Goal: Task Accomplishment & Management: Use online tool/utility

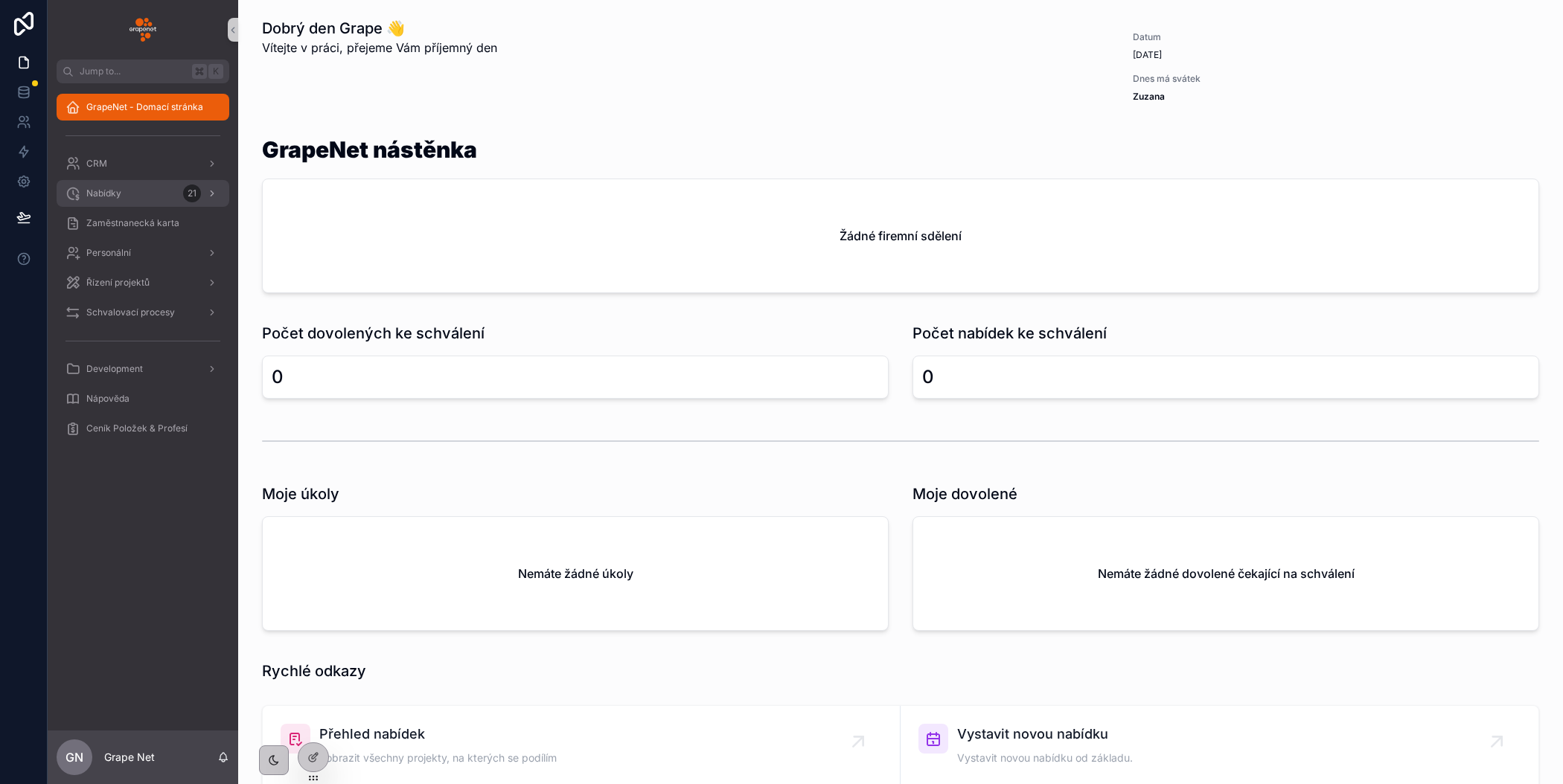
click at [97, 200] on div "Nabídky 21" at bounding box center [143, 193] width 155 height 24
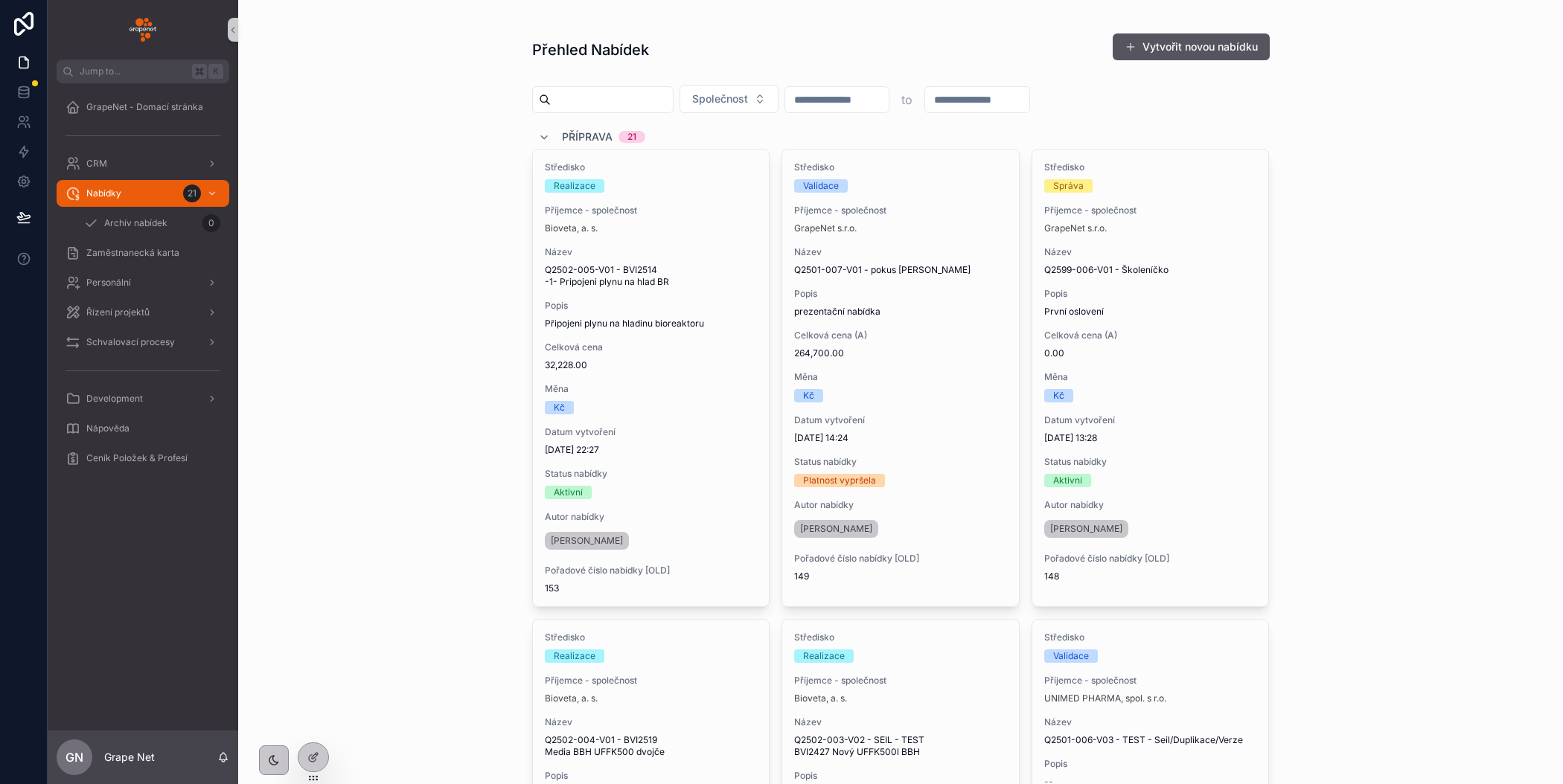
click at [616, 101] on input "scrollable content" at bounding box center [611, 99] width 122 height 21
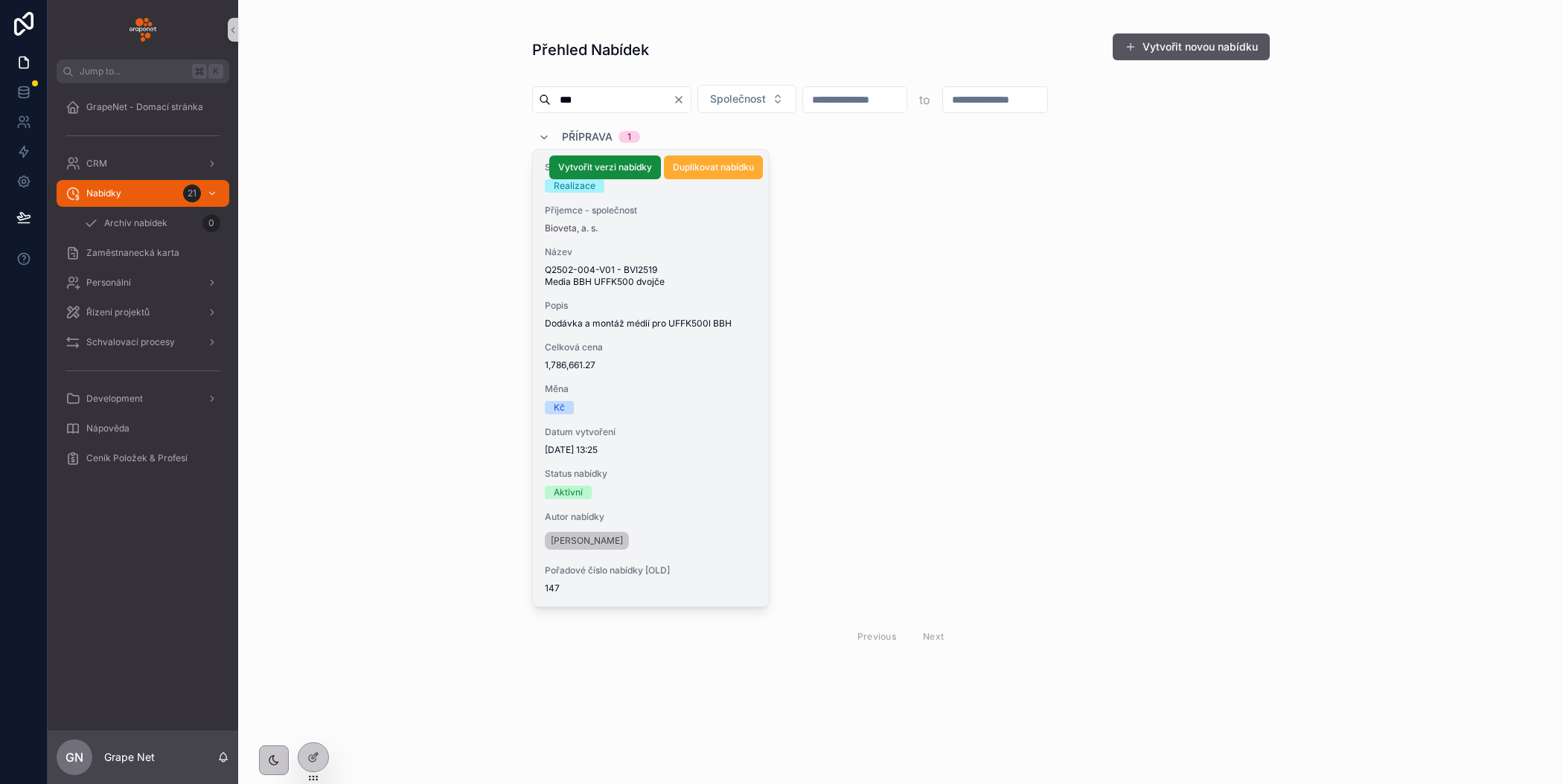
type input "***"
click at [700, 229] on div "Bioveta, a. s." at bounding box center [651, 229] width 213 height 12
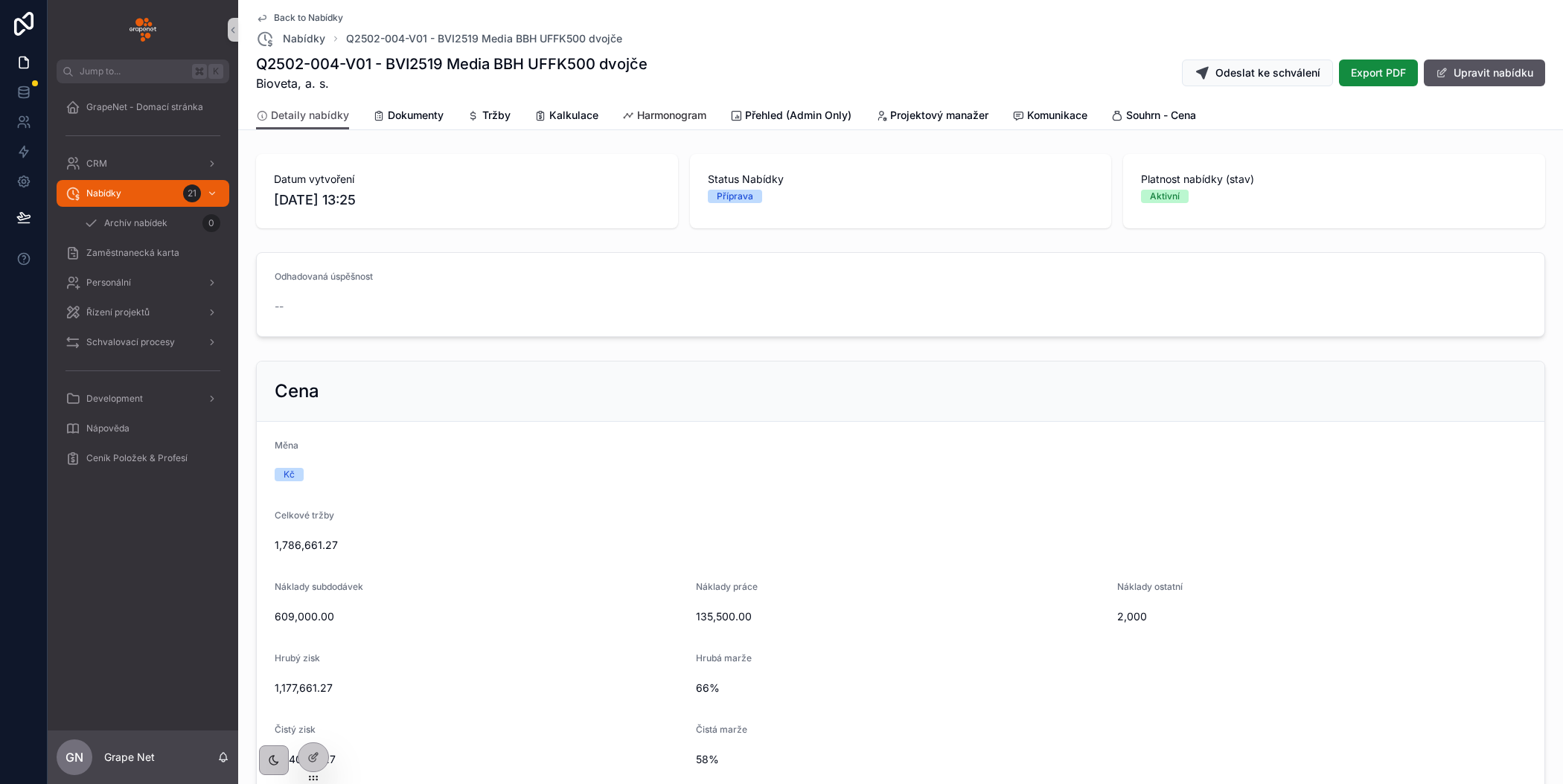
click at [669, 119] on span "Harmonogram" at bounding box center [671, 116] width 69 height 15
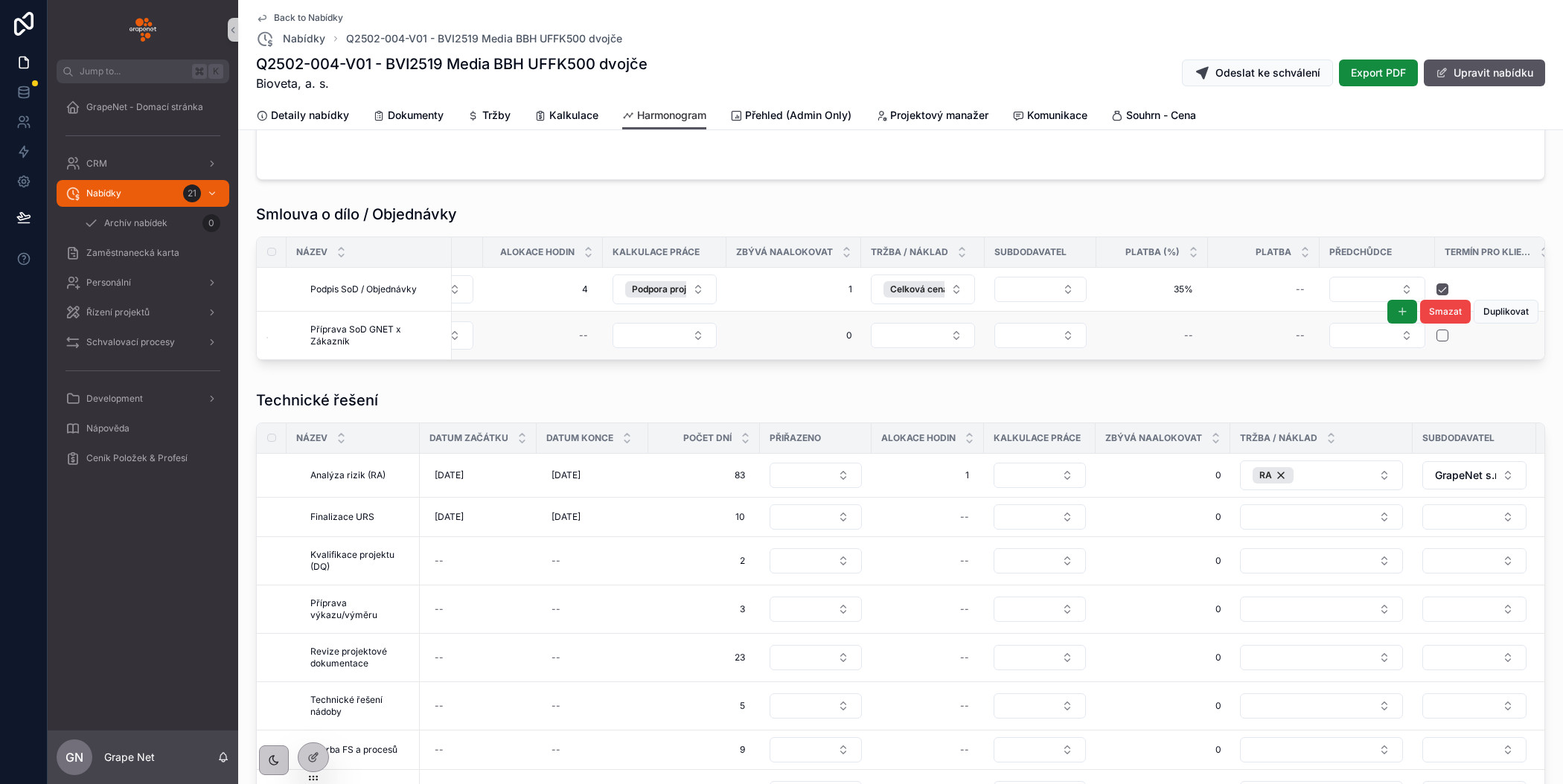
scroll to position [0, 492]
click at [316, 757] on icon at bounding box center [314, 757] width 12 height 12
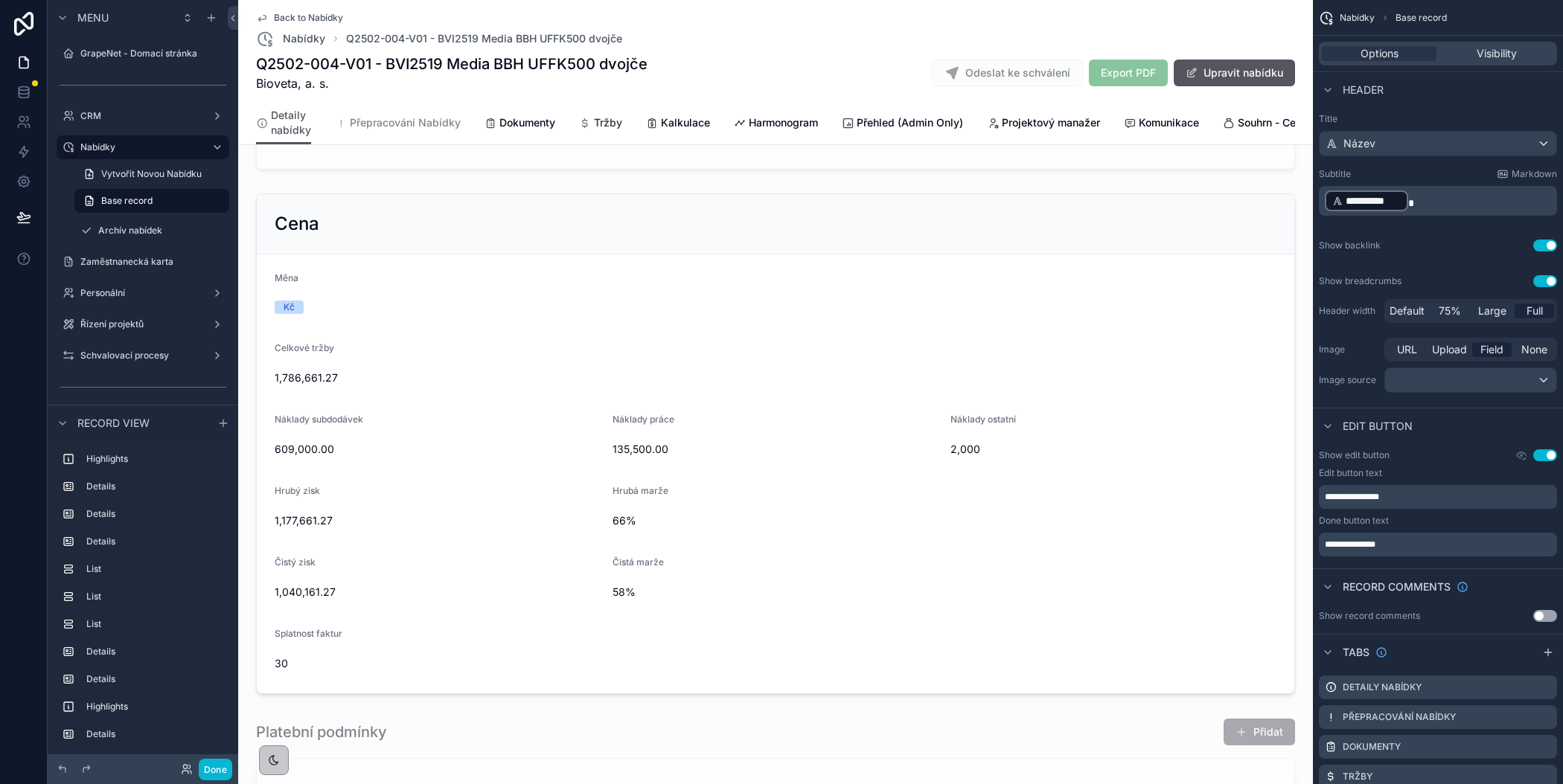
click at [606, 124] on span "Tržby" at bounding box center [608, 123] width 28 height 15
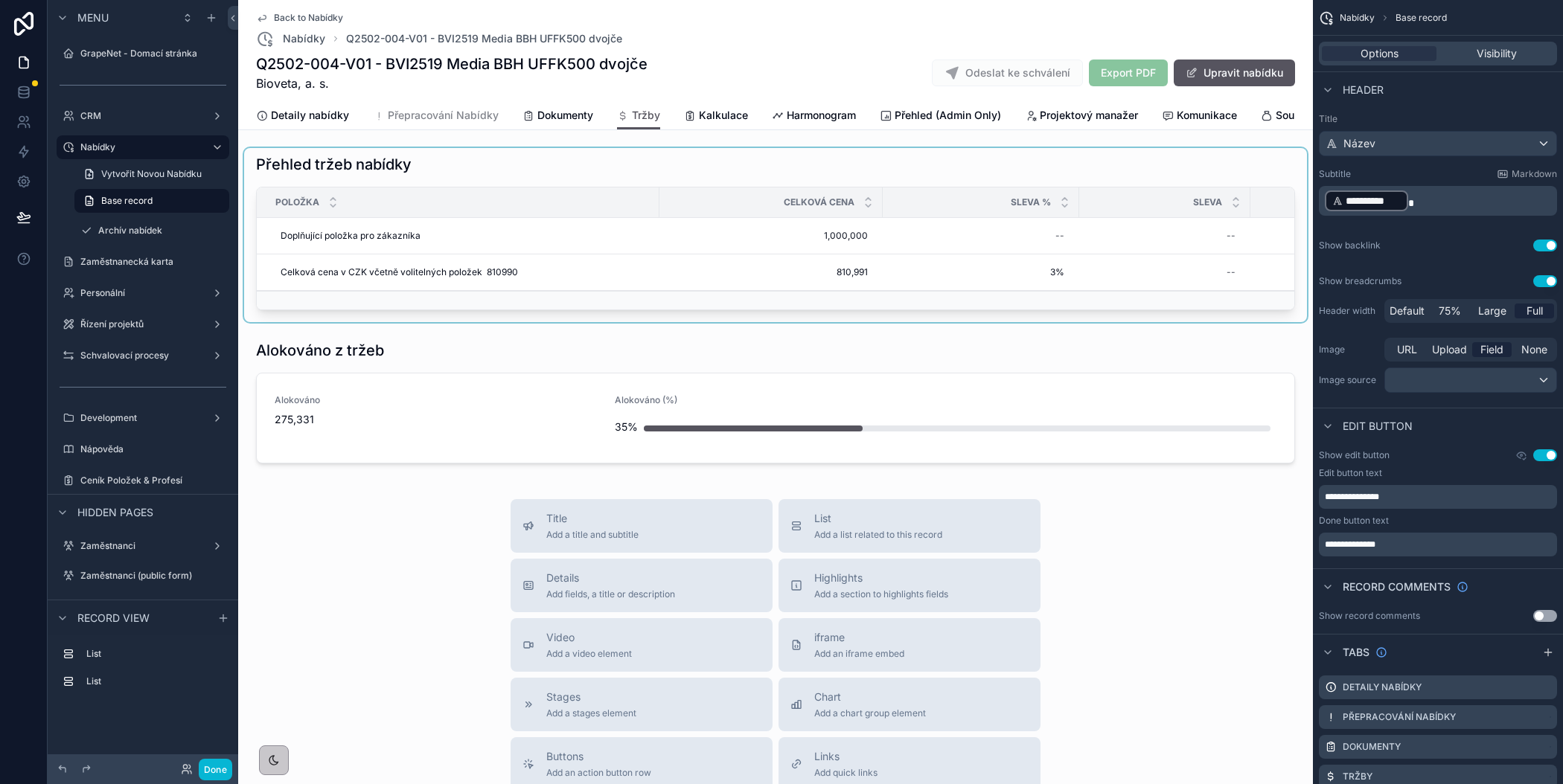
click at [700, 258] on div "scrollable content" at bounding box center [775, 234] width 1063 height 174
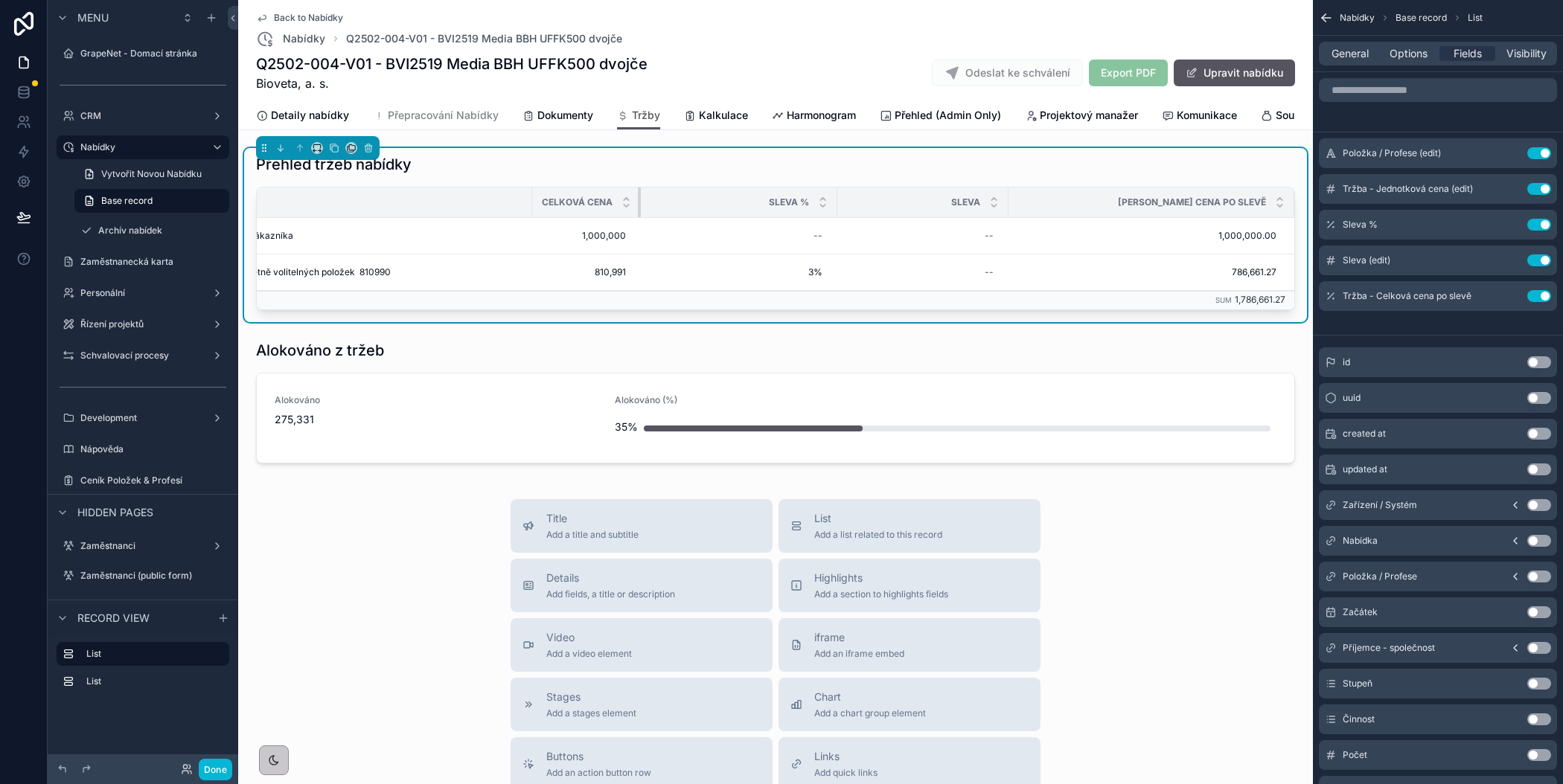
scroll to position [0, 126]
drag, startPoint x: 637, startPoint y: 202, endPoint x: 474, endPoint y: 213, distance: 163.4
click at [474, 213] on tr "[PERSON_NAME] cena Sleva % Sleva Celková cena po slevě" at bounding box center [714, 202] width 1166 height 31
drag, startPoint x: 834, startPoint y: 198, endPoint x: 770, endPoint y: 201, distance: 64.1
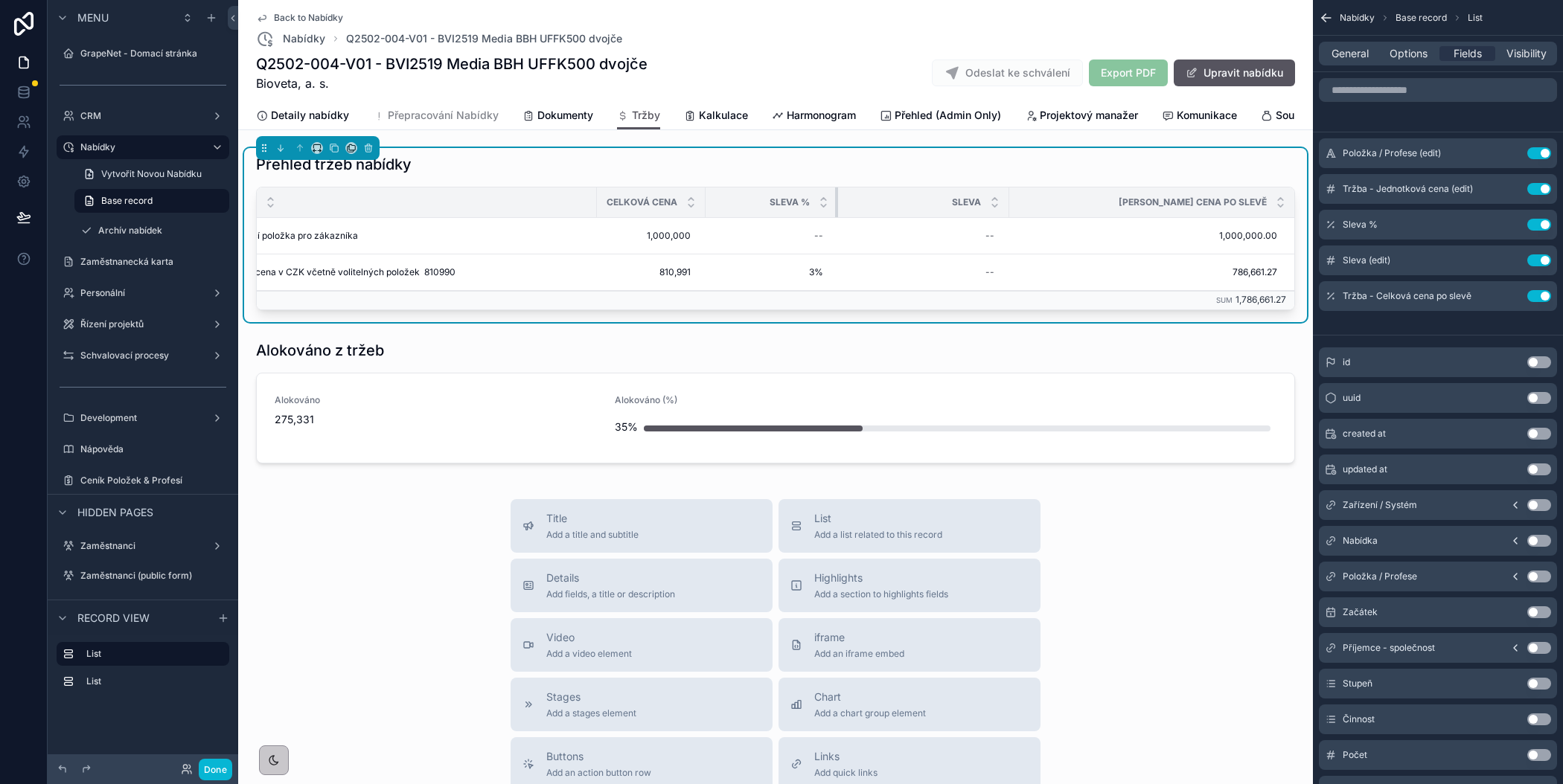
click at [770, 201] on th "Sleva %" at bounding box center [771, 202] width 132 height 31
drag, startPoint x: 1005, startPoint y: 205, endPoint x: 957, endPoint y: 209, distance: 48.2
click at [957, 209] on th "Sleva" at bounding box center [950, 202] width 134 height 31
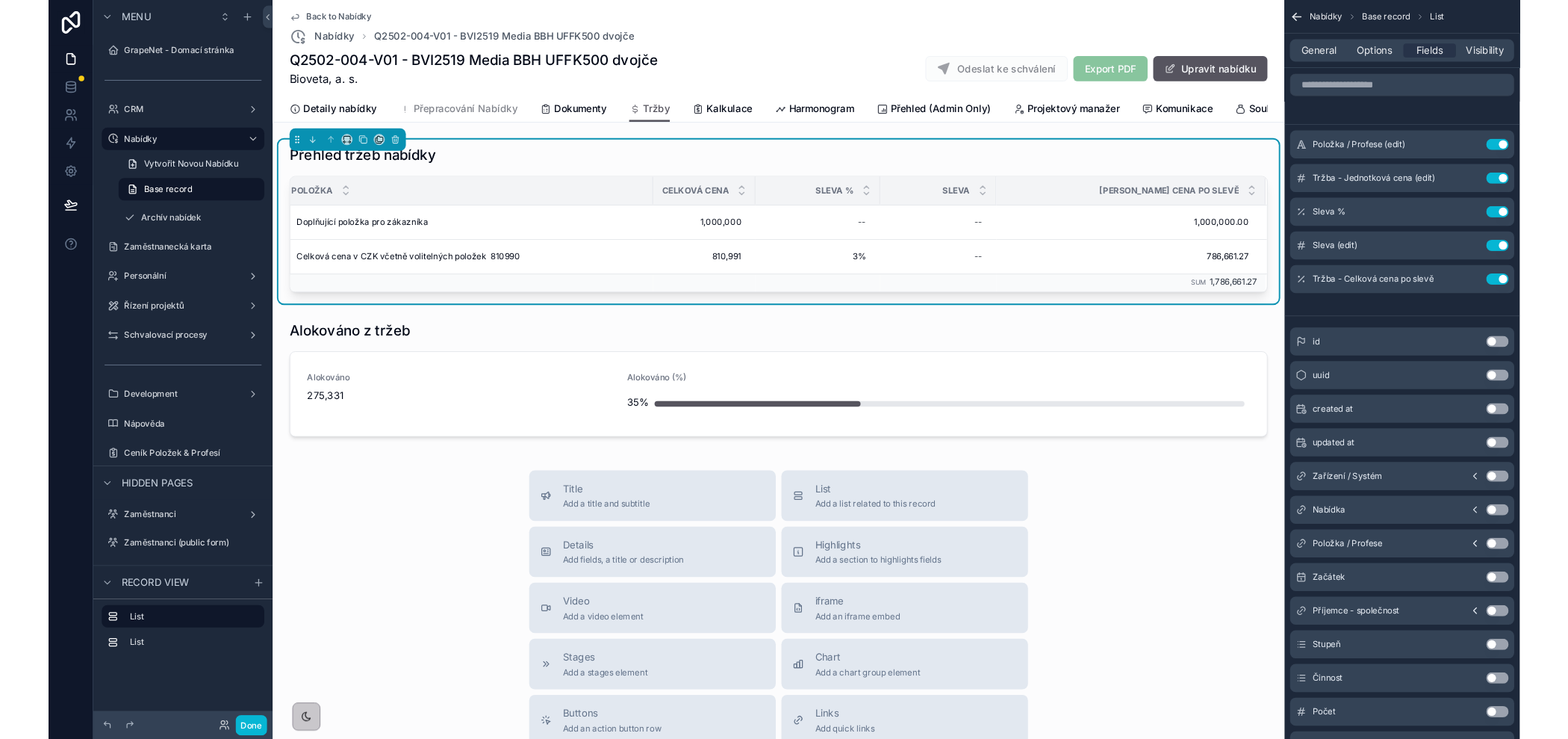
scroll to position [0, 15]
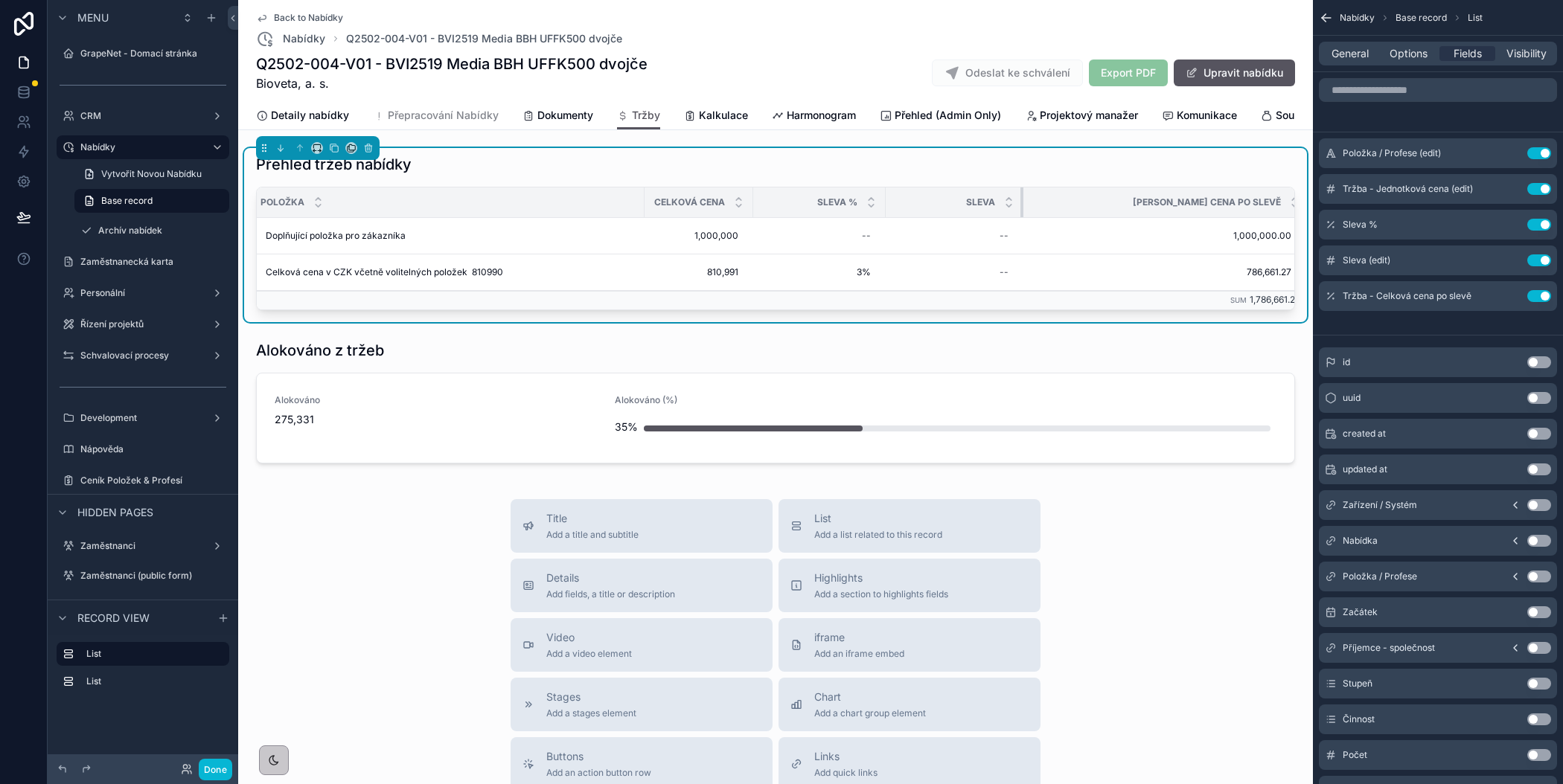
drag, startPoint x: 1006, startPoint y: 201, endPoint x: 1021, endPoint y: 204, distance: 15.3
click at [1021, 204] on div "scrollable content" at bounding box center [1023, 202] width 6 height 30
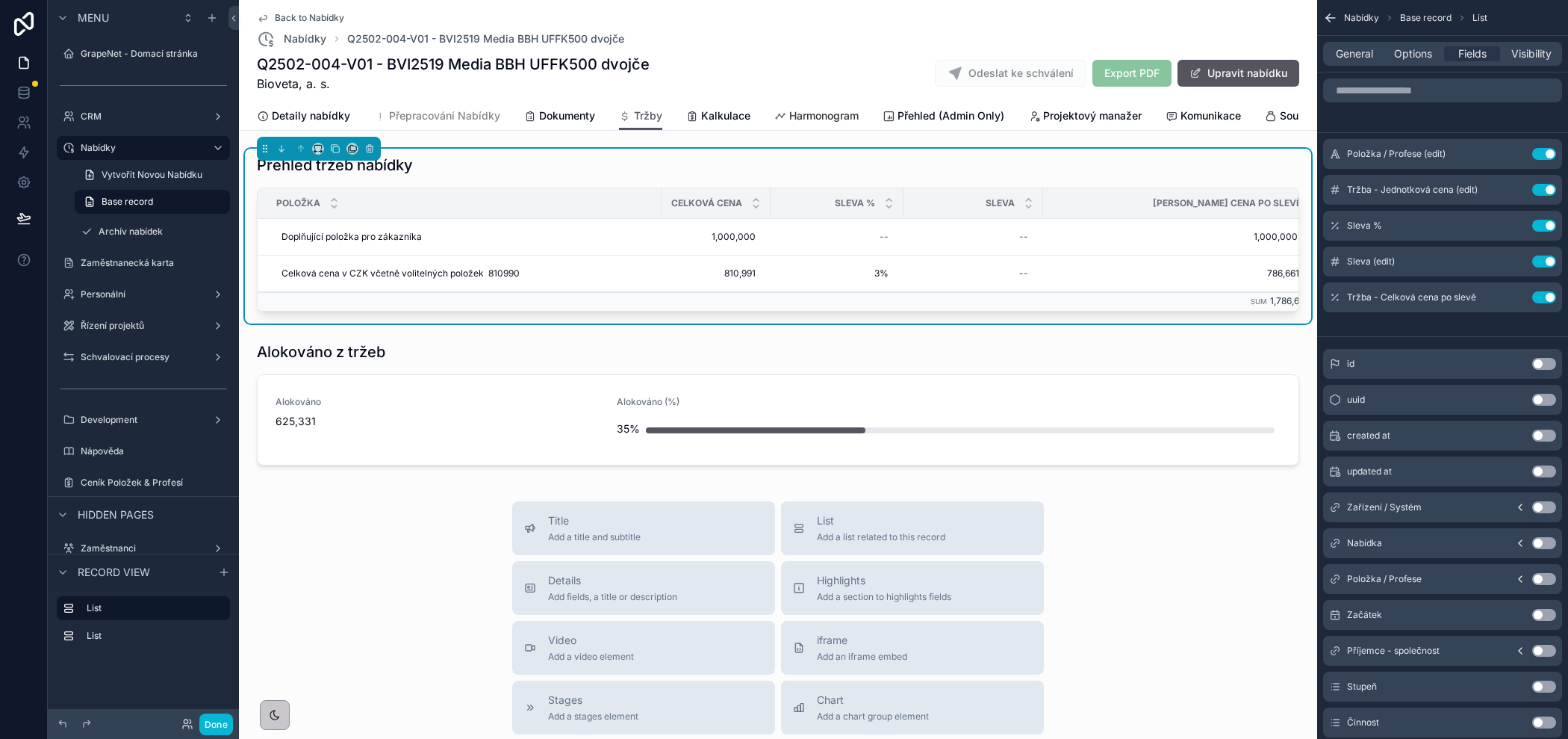
click at [819, 114] on span "Harmonogram" at bounding box center [824, 116] width 69 height 15
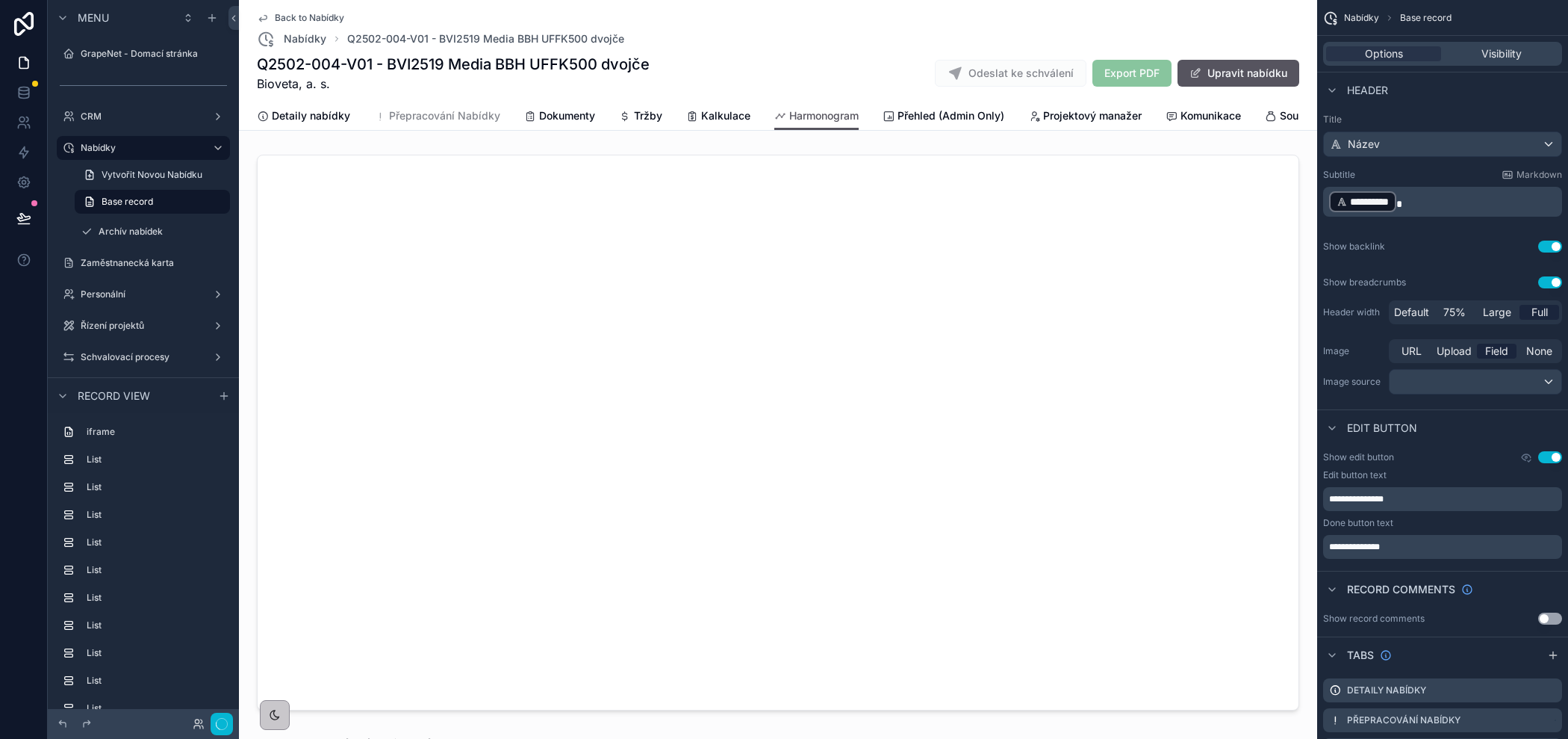
scroll to position [508, 0]
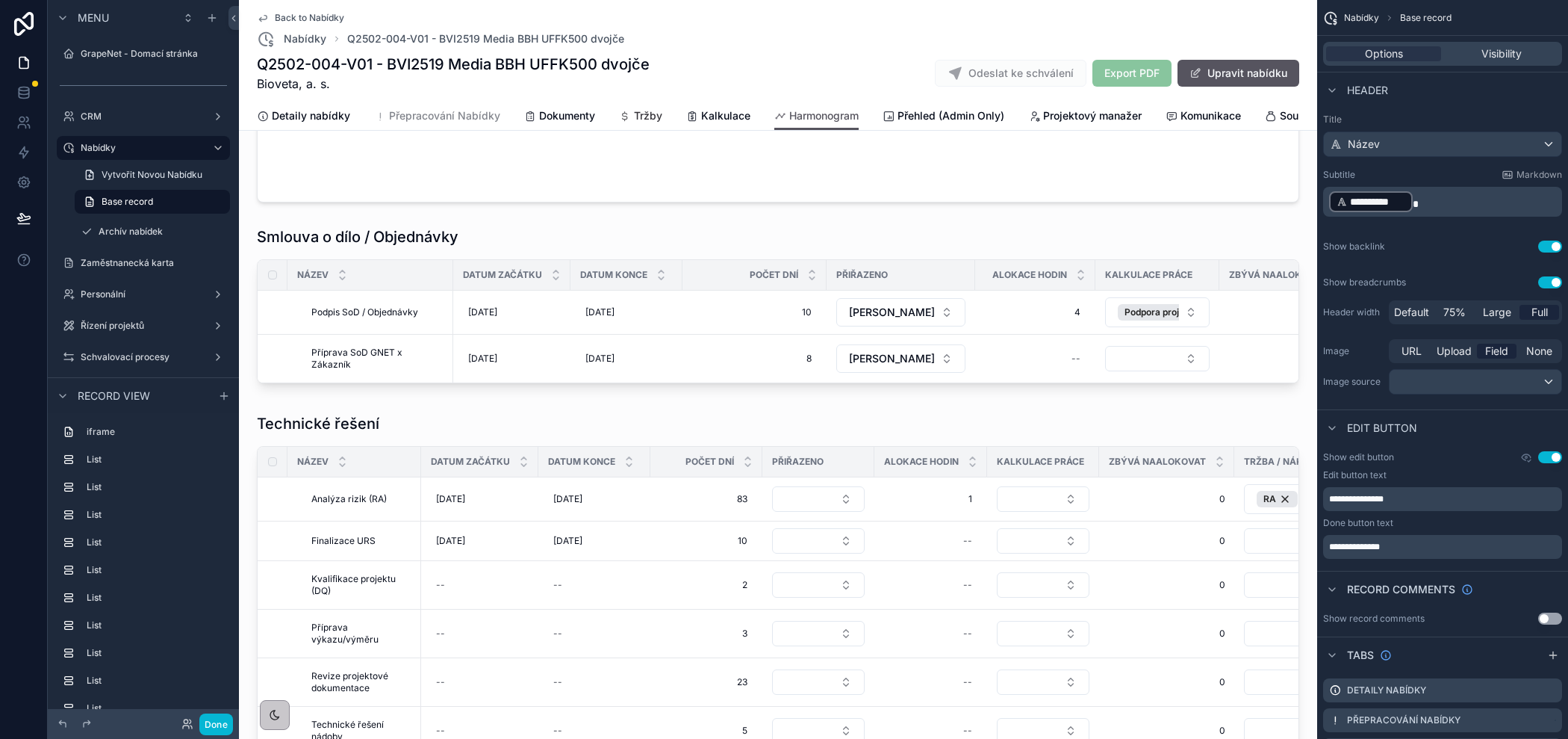
click at [657, 117] on span "Tržby" at bounding box center [648, 116] width 28 height 15
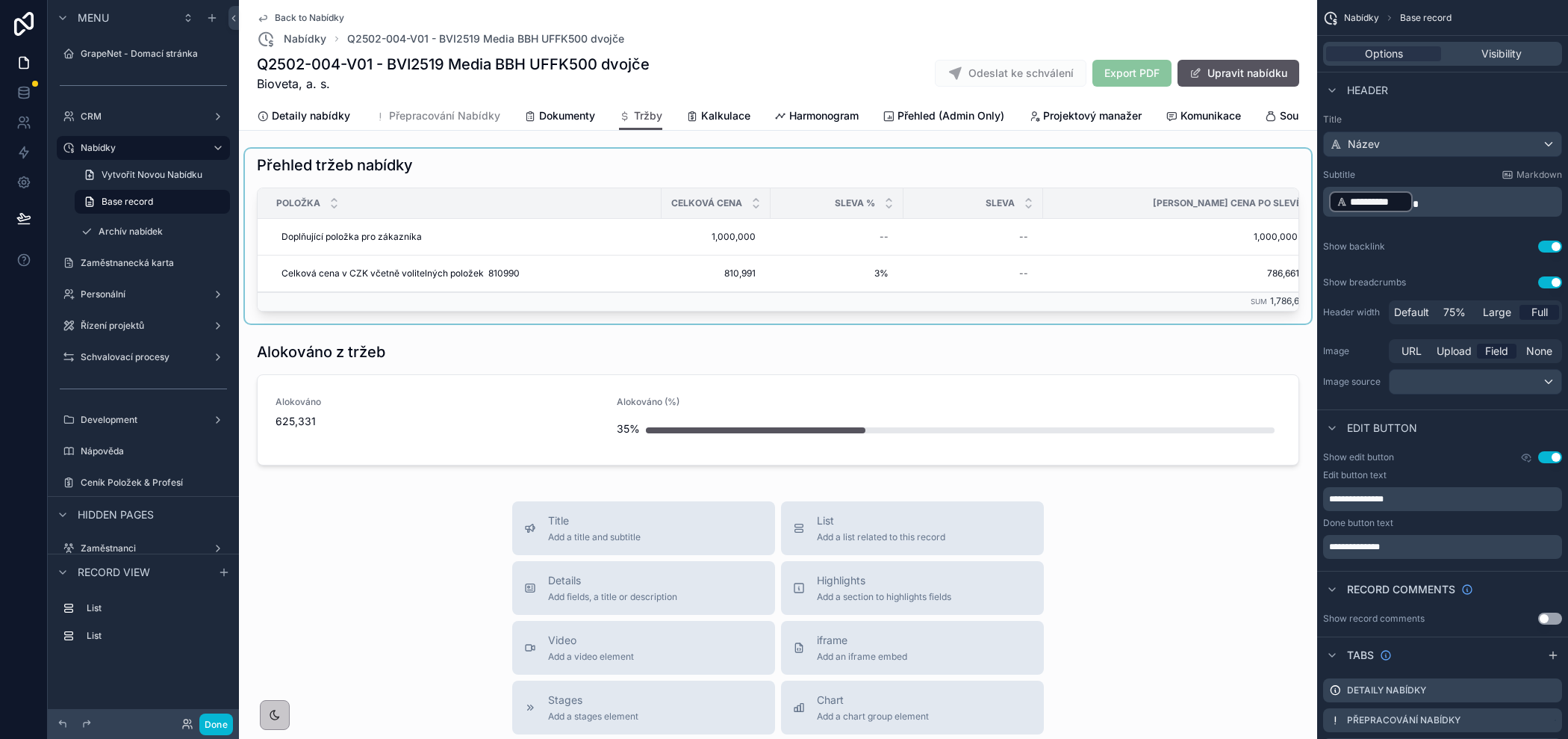
click at [433, 277] on div "scrollable content" at bounding box center [778, 235] width 1066 height 175
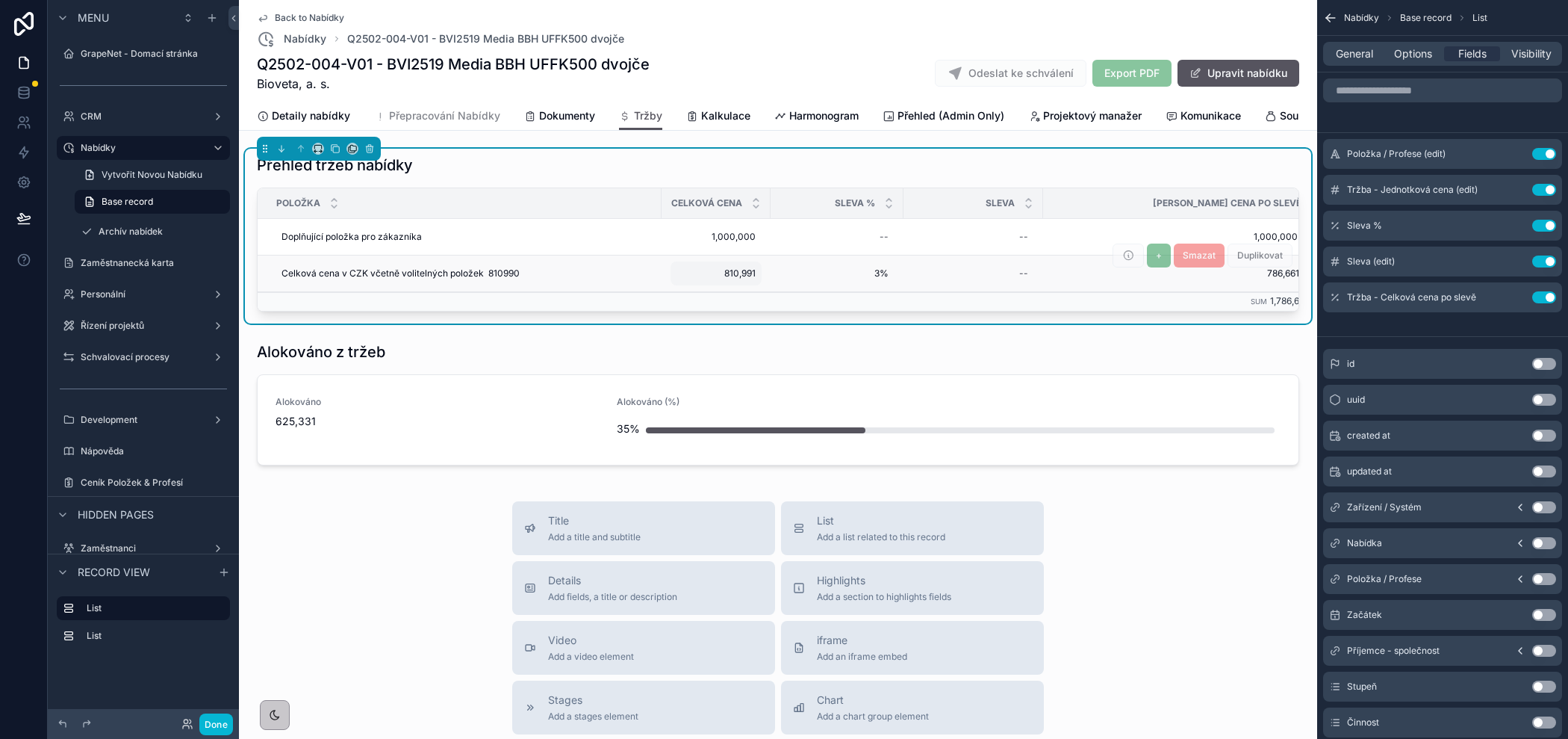
click at [734, 269] on span "810,991" at bounding box center [716, 273] width 79 height 12
click at [738, 231] on span "1,000,000" at bounding box center [716, 236] width 79 height 12
click at [837, 252] on icon "scrollable content" at bounding box center [838, 256] width 12 height 12
click at [406, 276] on span "Celková cena v CZK včetně volitelných položek 810990" at bounding box center [400, 273] width 238 height 12
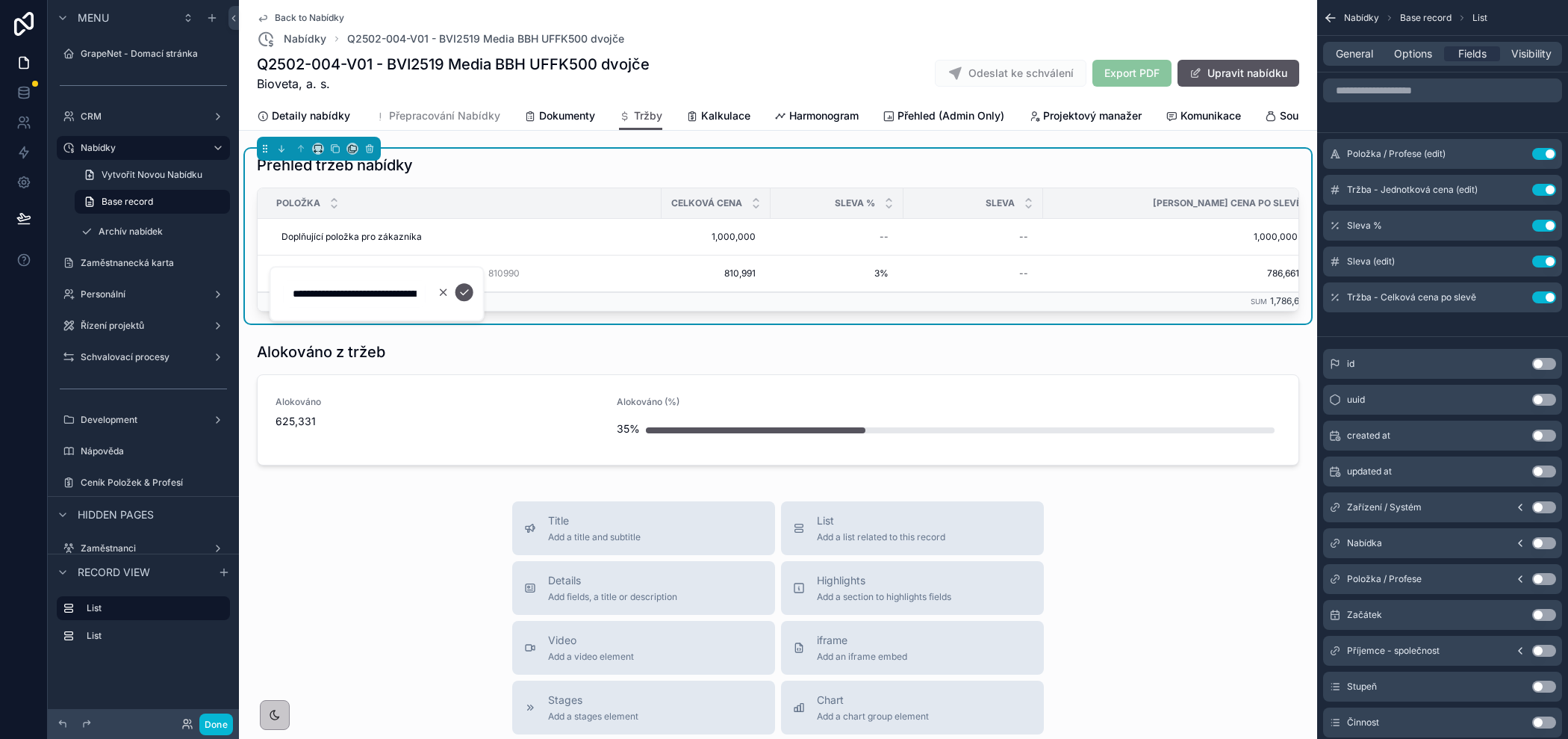
click at [443, 291] on icon "scrollable content" at bounding box center [443, 291] width 6 height 6
click at [825, 116] on span "Harmonogram" at bounding box center [824, 116] width 69 height 15
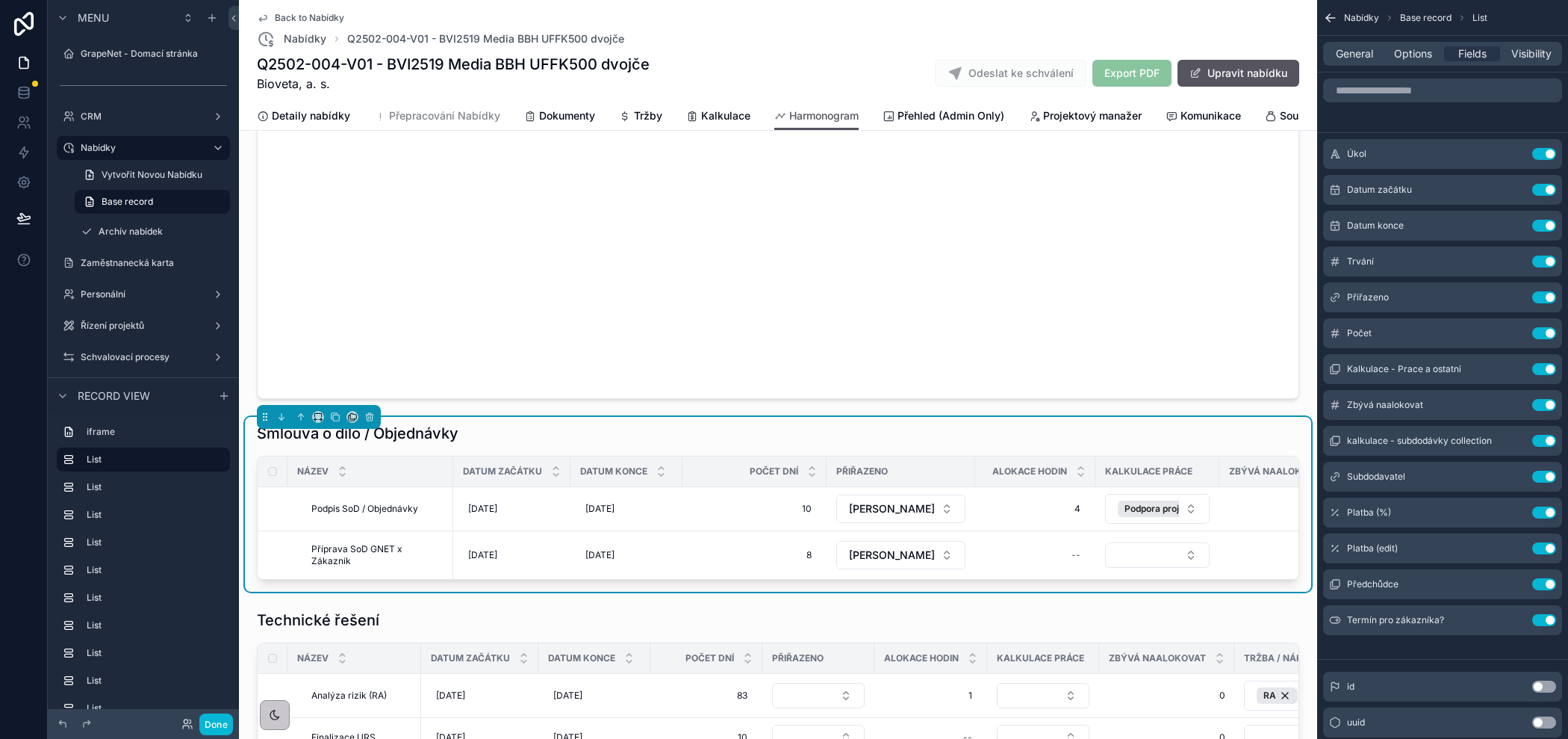
scroll to position [0, 189]
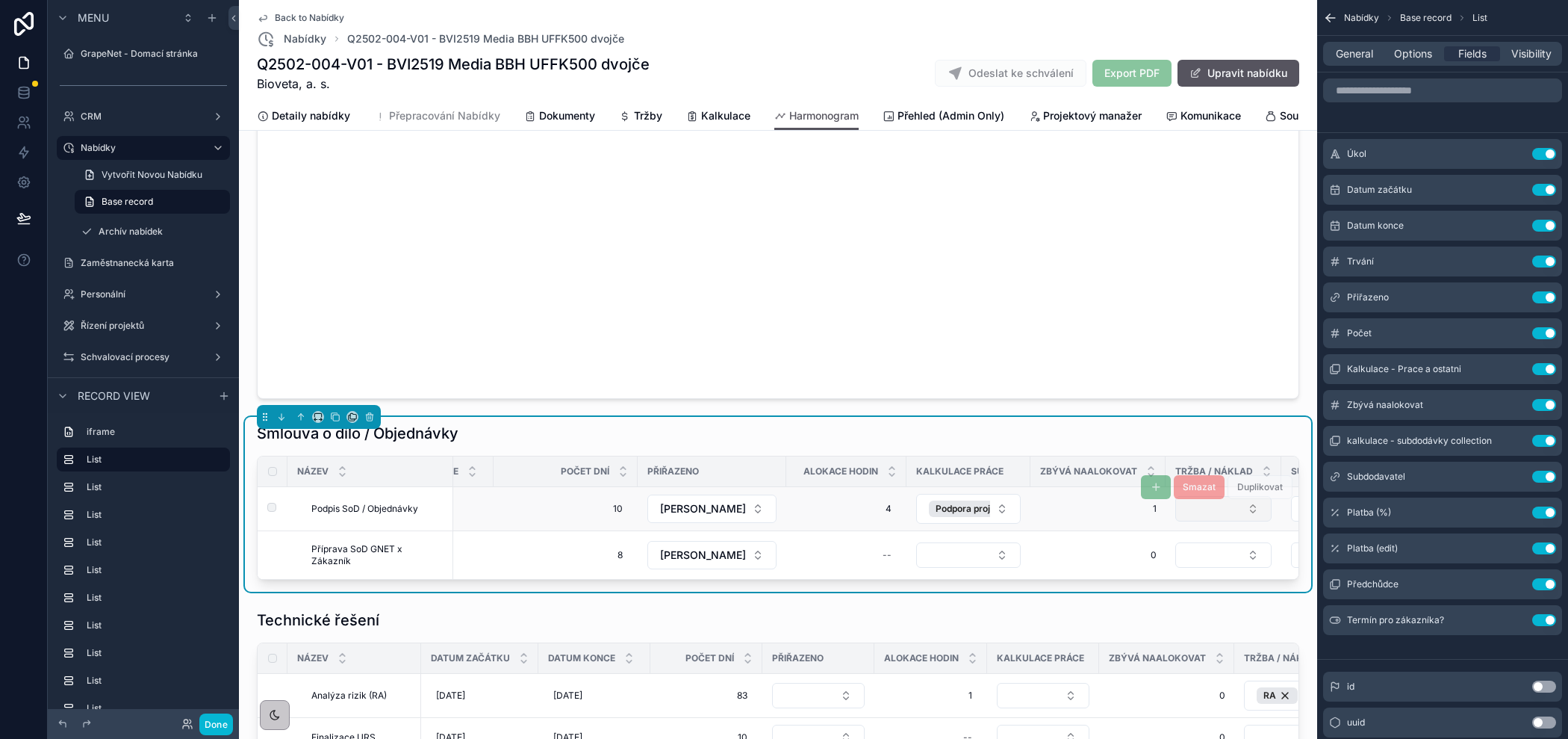
click at [1212, 508] on button "Select Button" at bounding box center [1223, 509] width 96 height 25
click at [1223, 508] on div "Smazat Duplikovat" at bounding box center [1217, 531] width 152 height 48
click at [960, 506] on button "Select Button" at bounding box center [956, 509] width 96 height 25
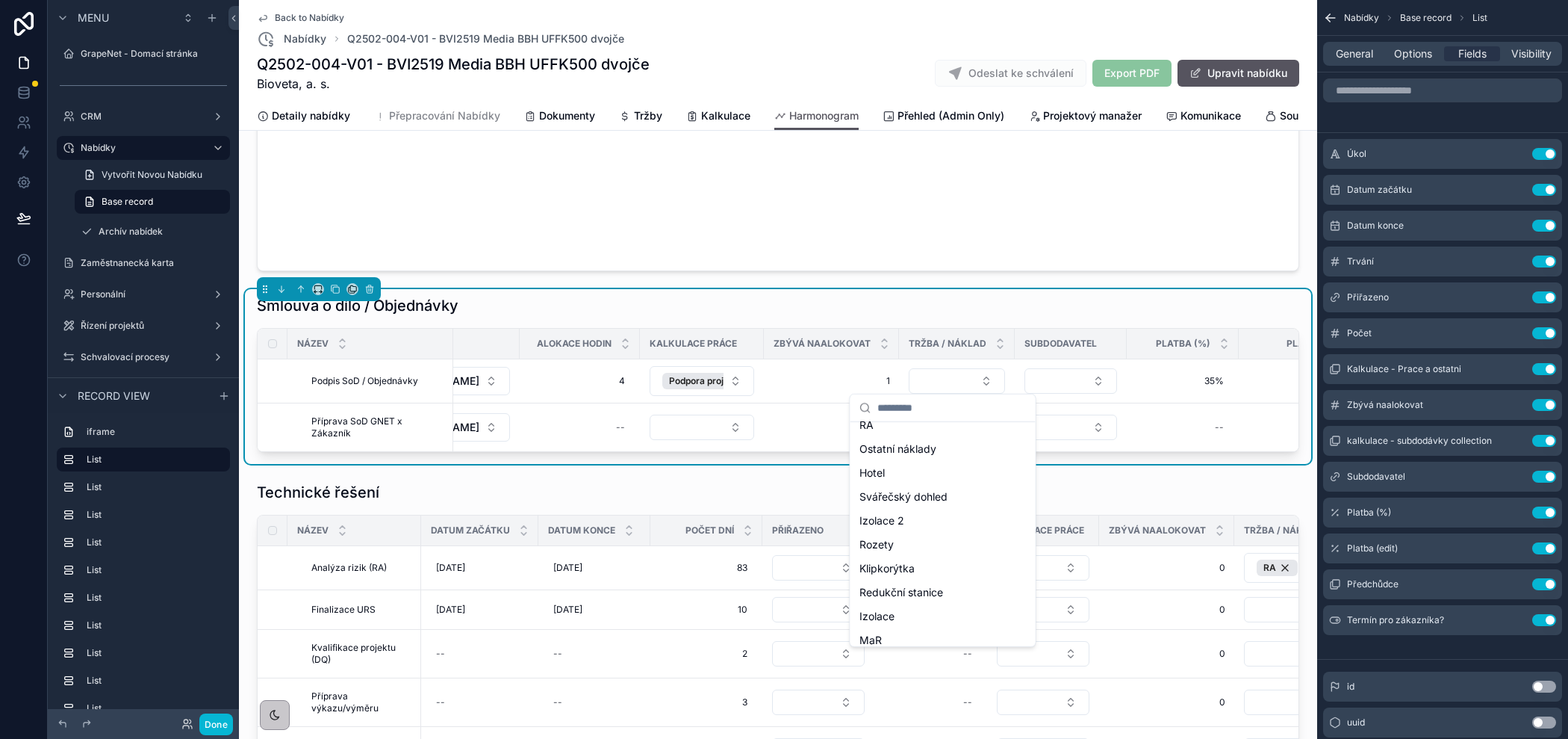
scroll to position [0, 0]
click at [910, 462] on span "Doplňující položka pro zákazníka" at bounding box center [934, 468] width 149 height 30
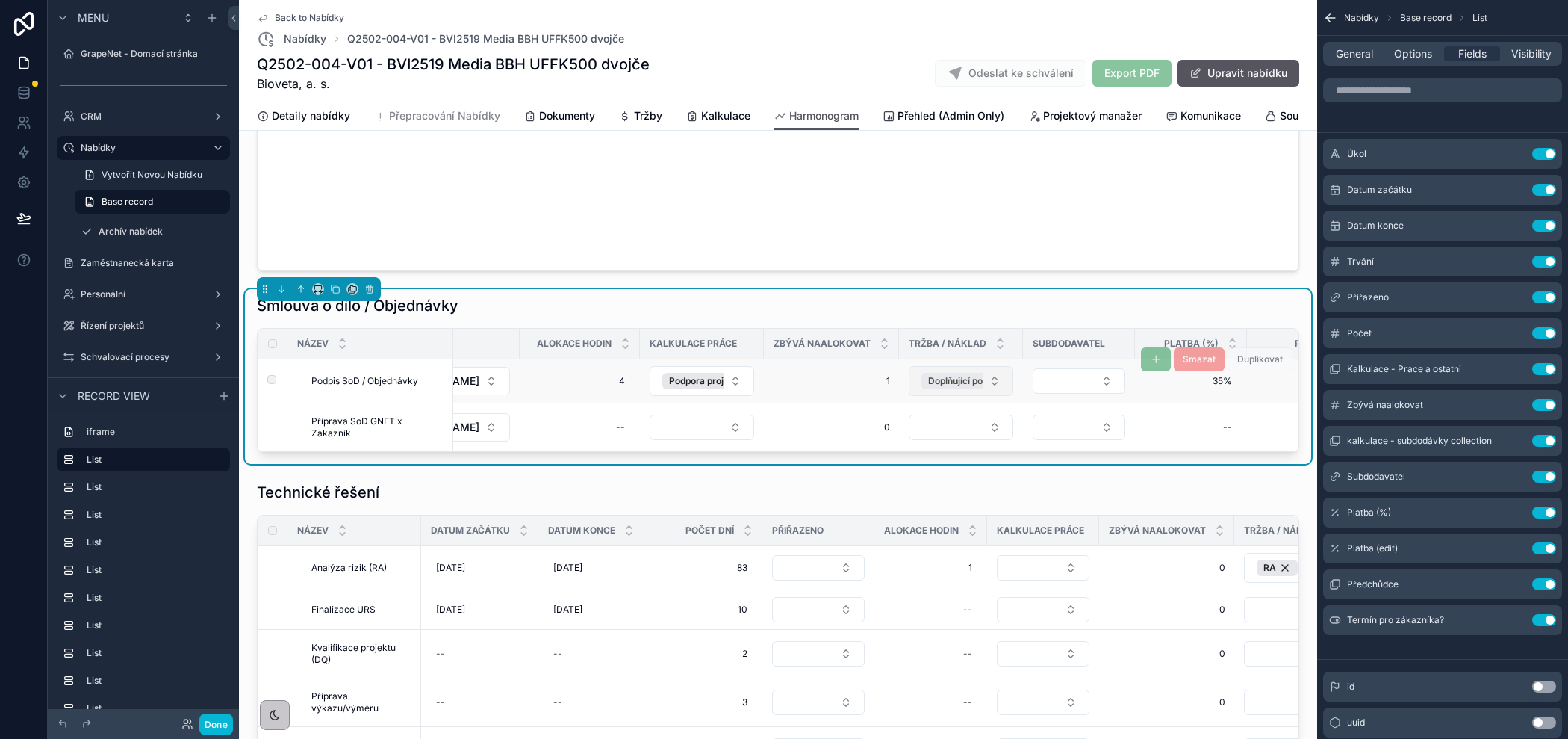
click at [940, 381] on span "Doplňující položka pro zákazníka" at bounding box center [998, 381] width 140 height 12
click at [942, 382] on button "Select Button" at bounding box center [956, 381] width 96 height 25
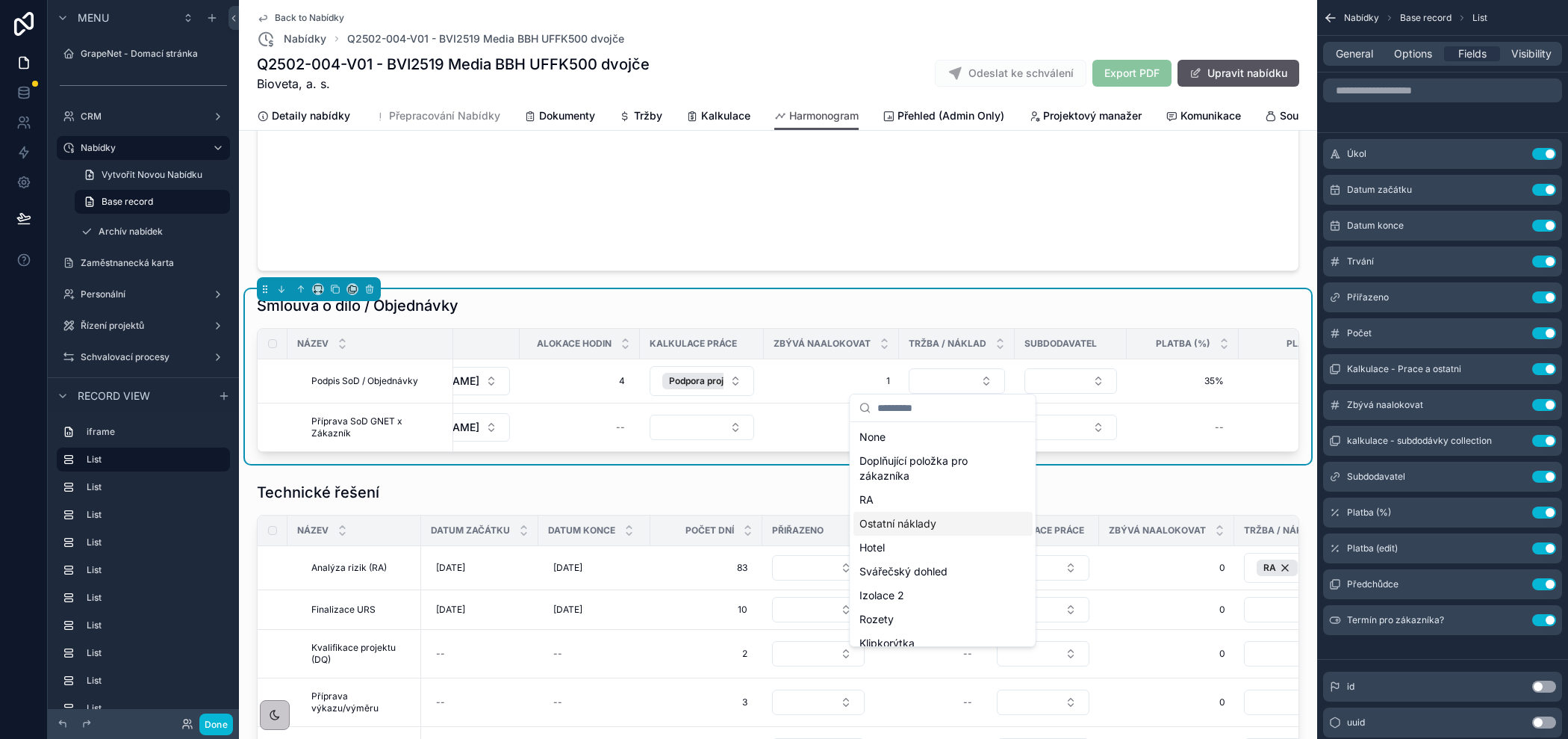
scroll to position [241, 0]
click at [914, 601] on span "Celková cena v CZK včetně volitelných položek 810990" at bounding box center [934, 600] width 149 height 30
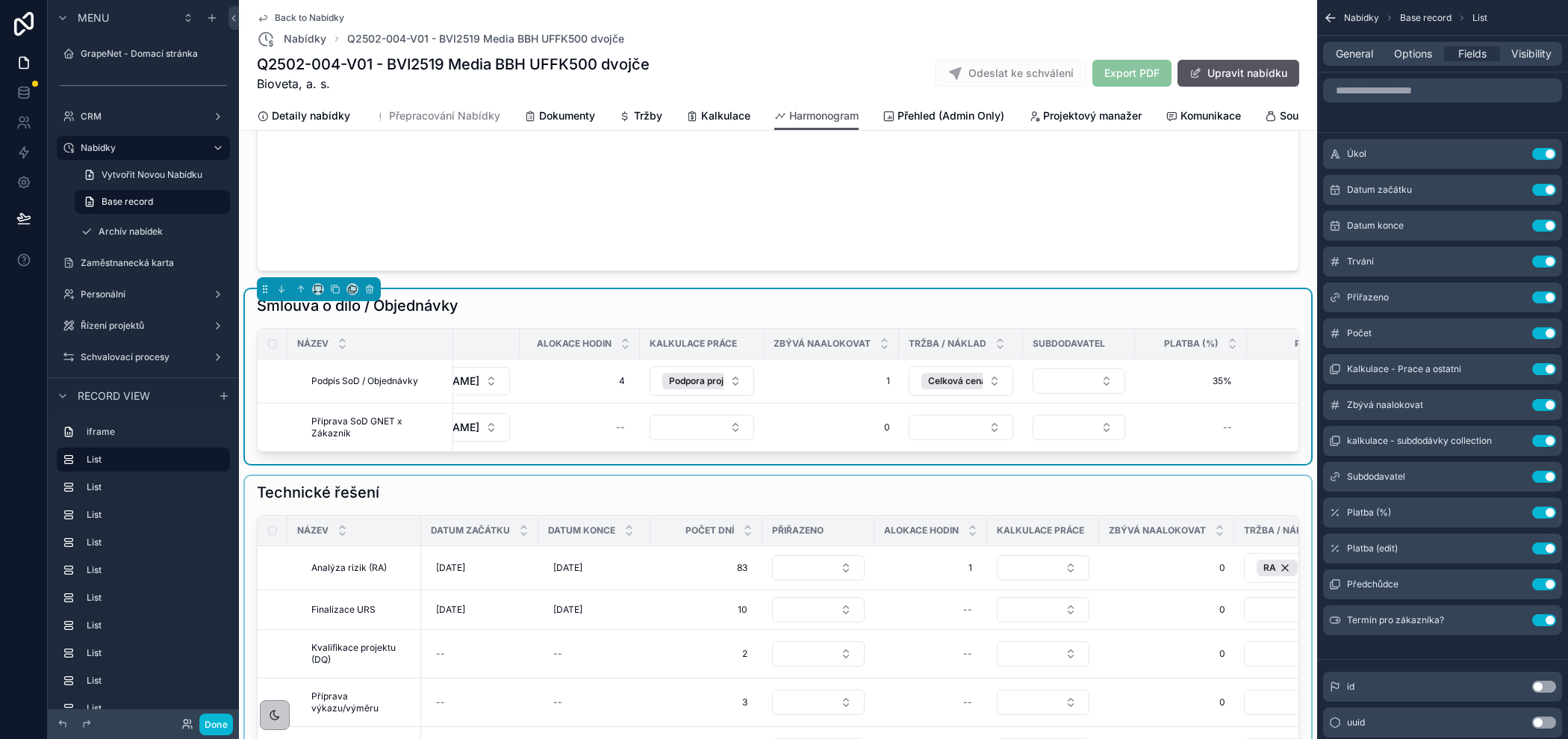
click at [1264, 565] on div "scrollable content" at bounding box center [778, 724] width 1066 height 497
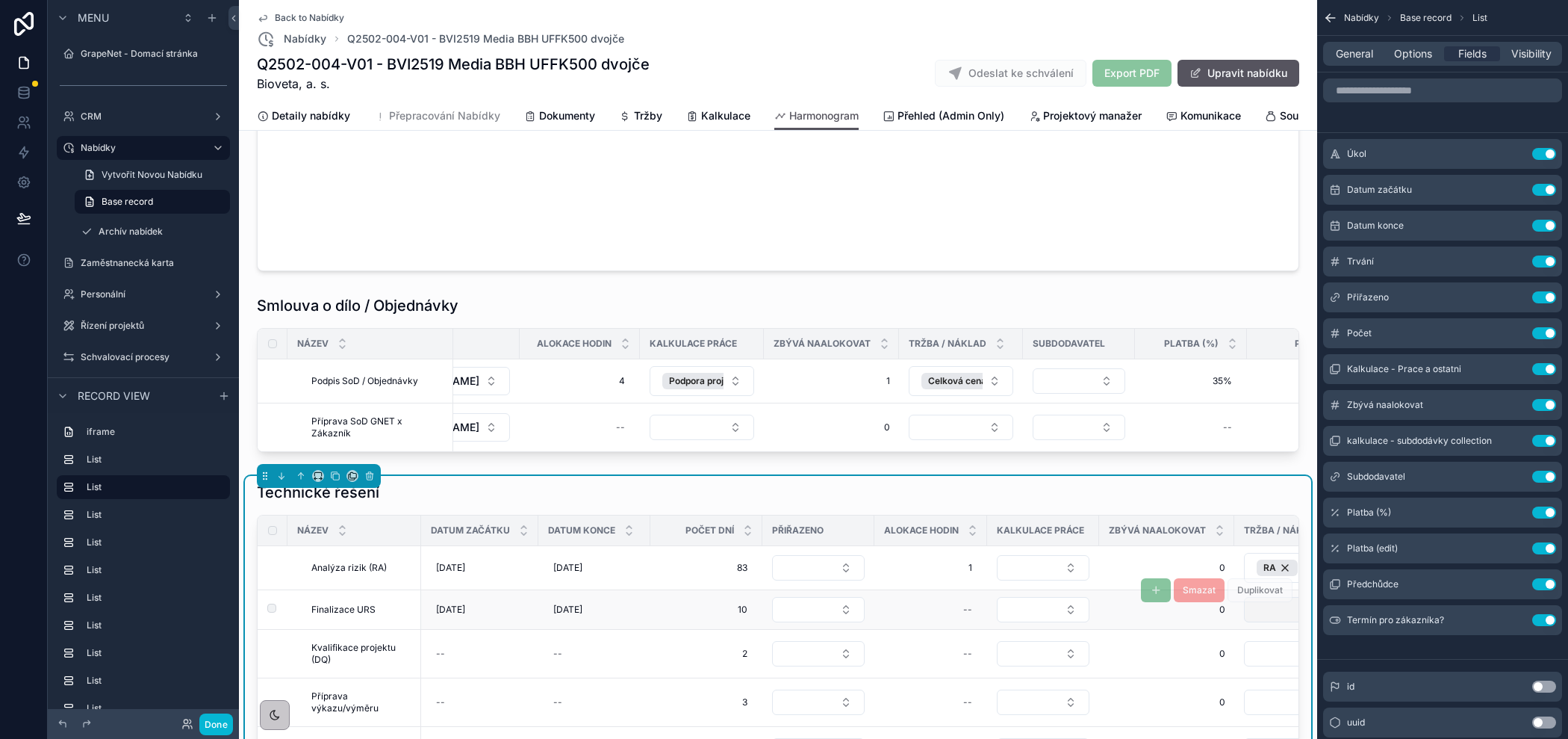
click at [1263, 597] on button "Select Button" at bounding box center [1326, 610] width 164 height 25
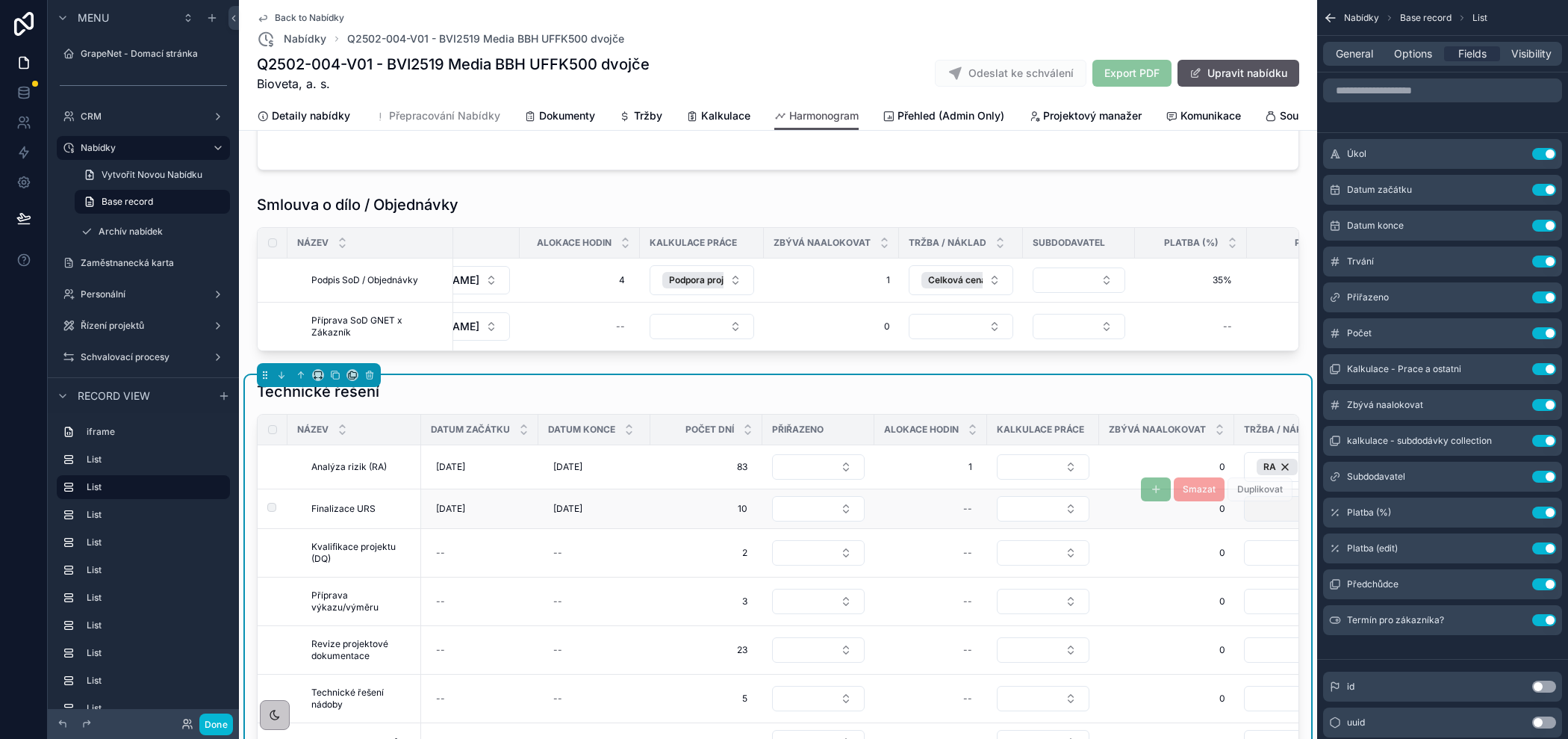
click at [1263, 505] on button "Select Button" at bounding box center [1326, 509] width 164 height 25
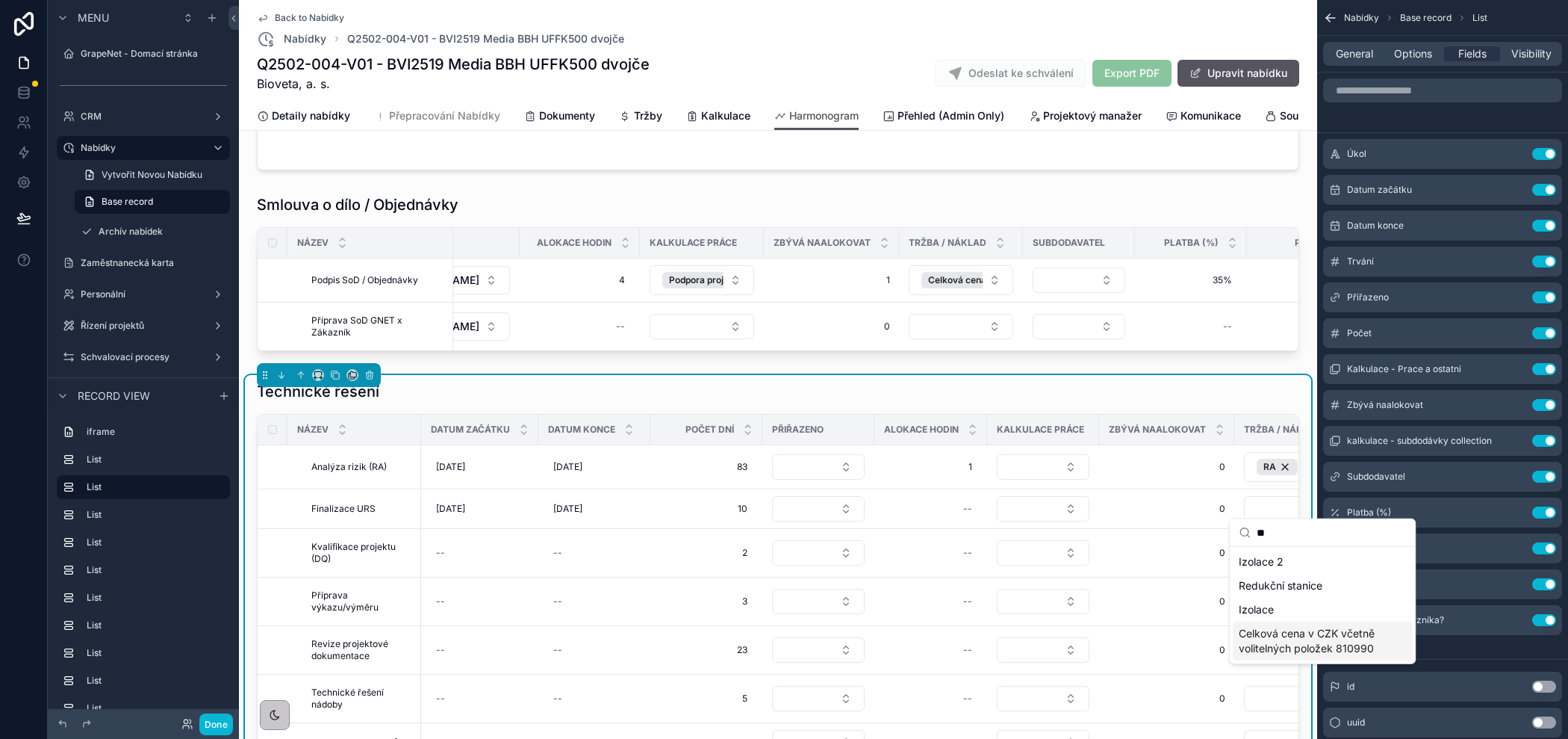
type input "**"
click at [1270, 641] on span "Celková cena v CZK včetně volitelných položek 810990" at bounding box center [1313, 641] width 149 height 30
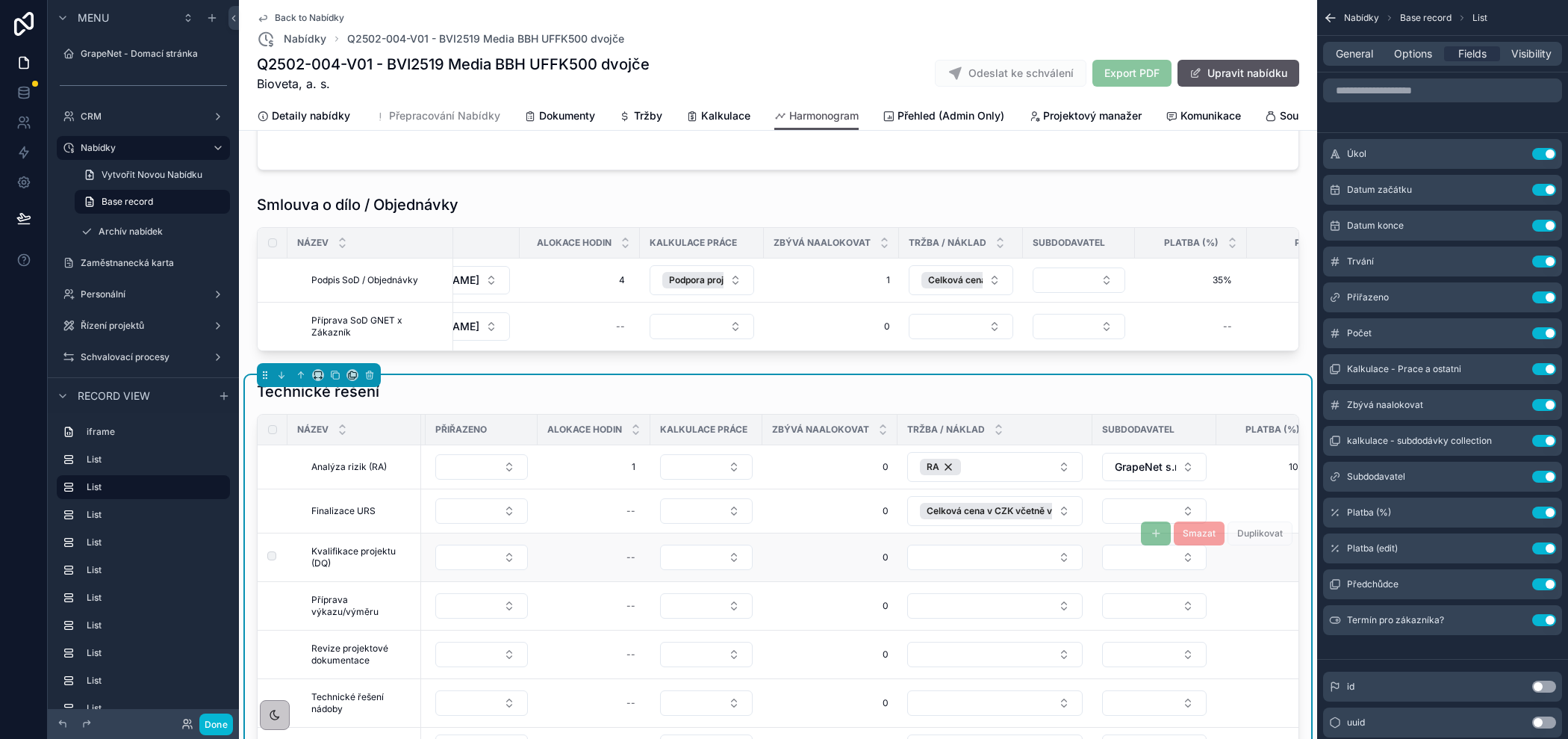
scroll to position [0, 502]
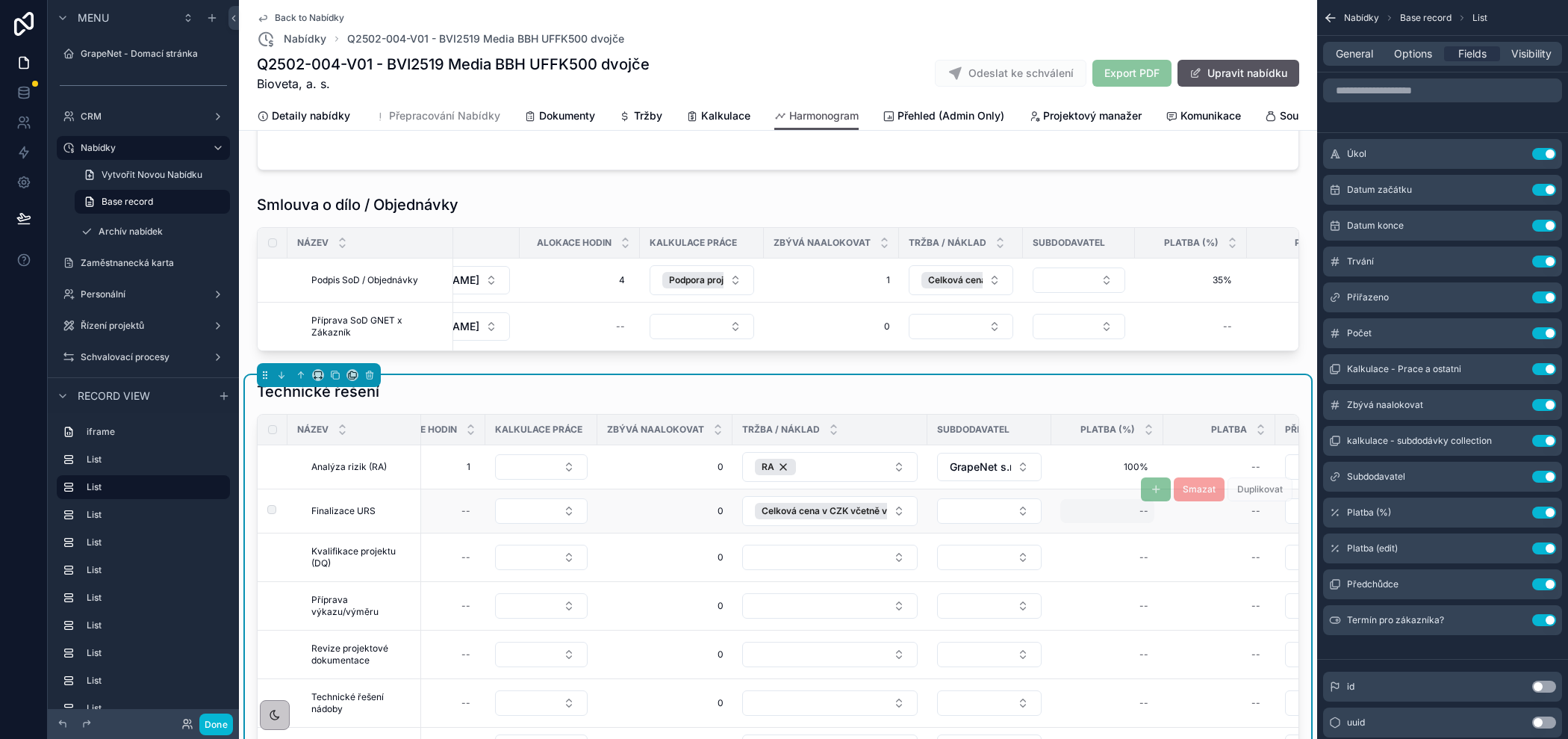
click at [1096, 507] on div "--" at bounding box center [1107, 511] width 94 height 24
type input "***"
click at [1321, 524] on icon "scrollable content" at bounding box center [1319, 525] width 8 height 5
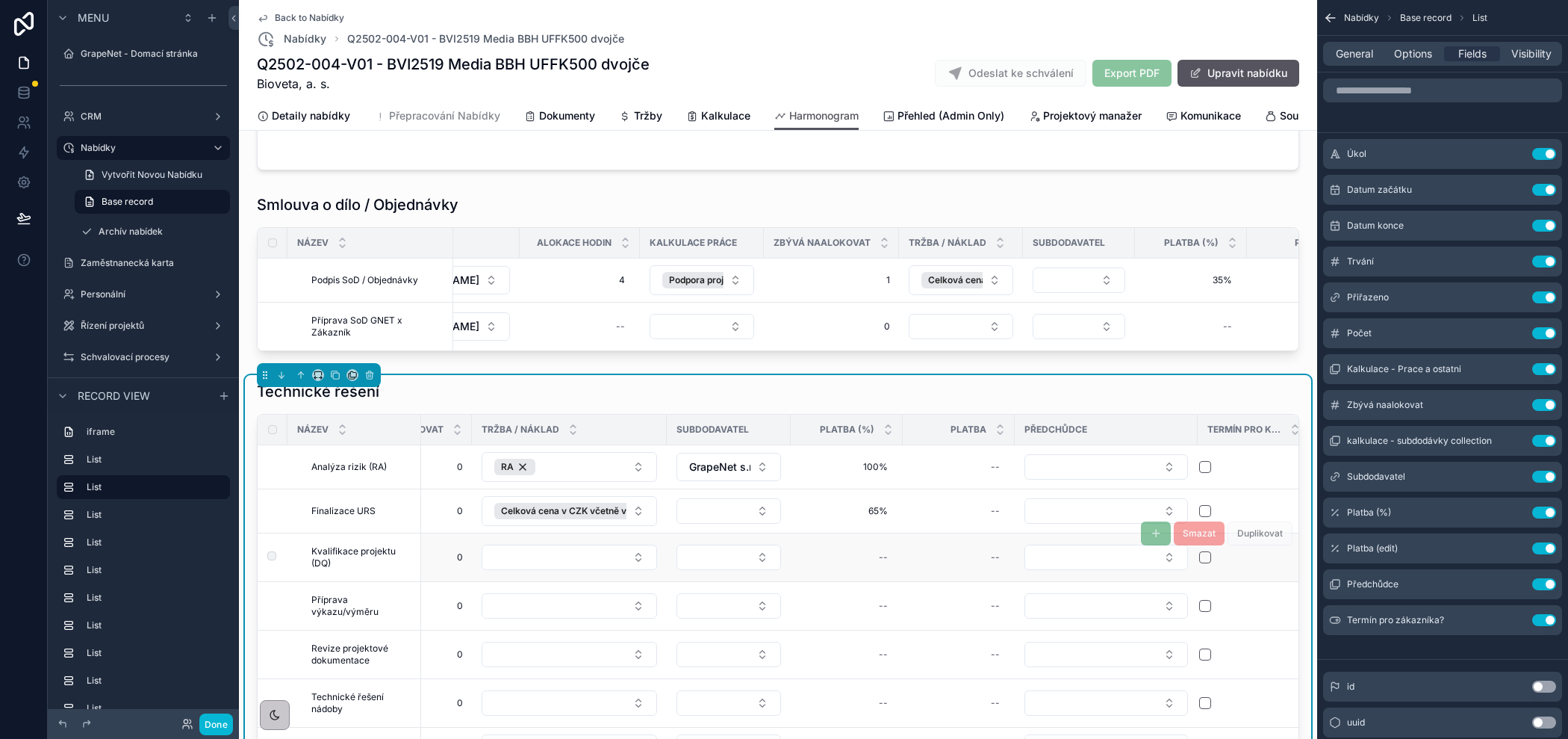
scroll to position [0, 768]
click at [216, 722] on button "Done" at bounding box center [216, 724] width 33 height 22
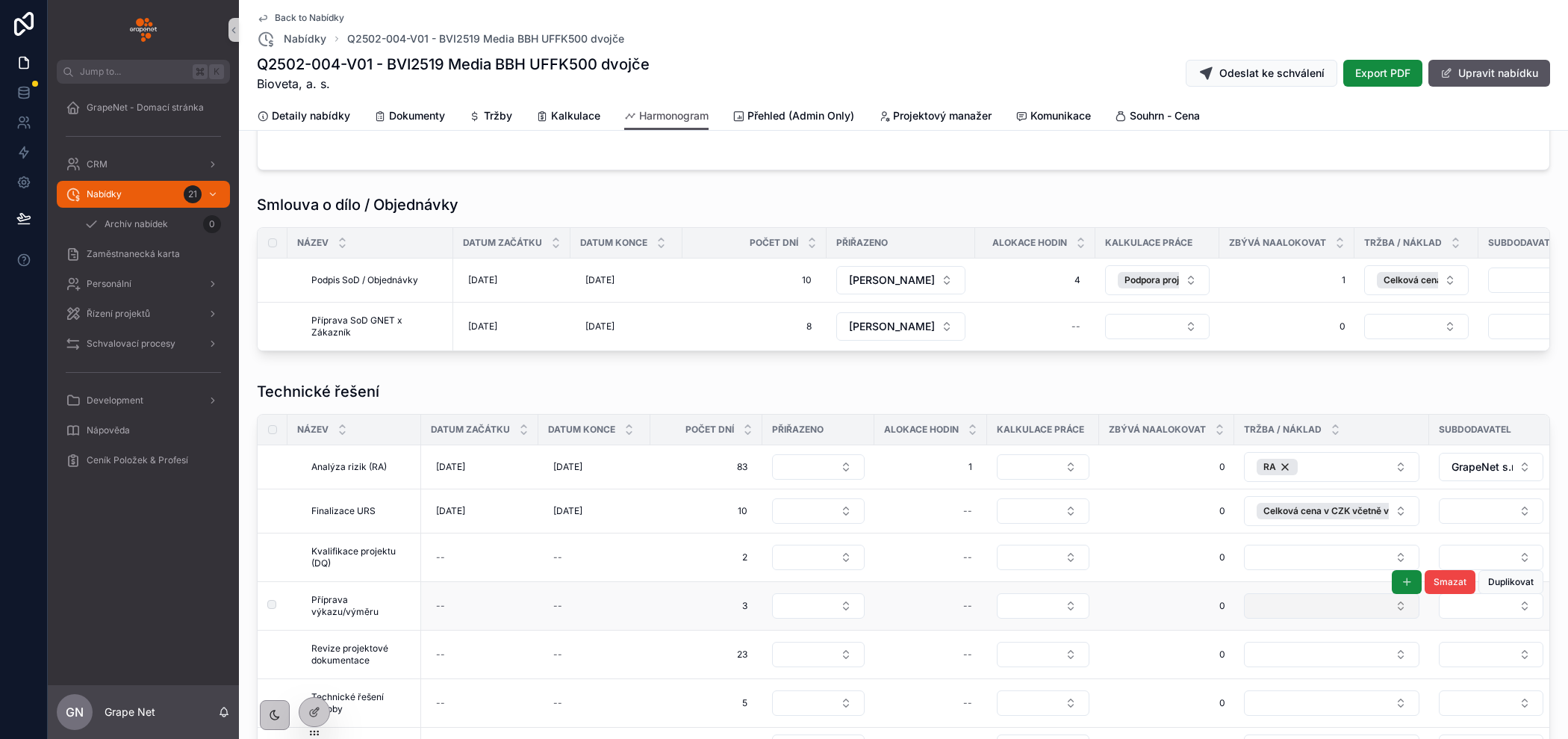
click at [1301, 600] on button "Select Button" at bounding box center [1332, 605] width 175 height 25
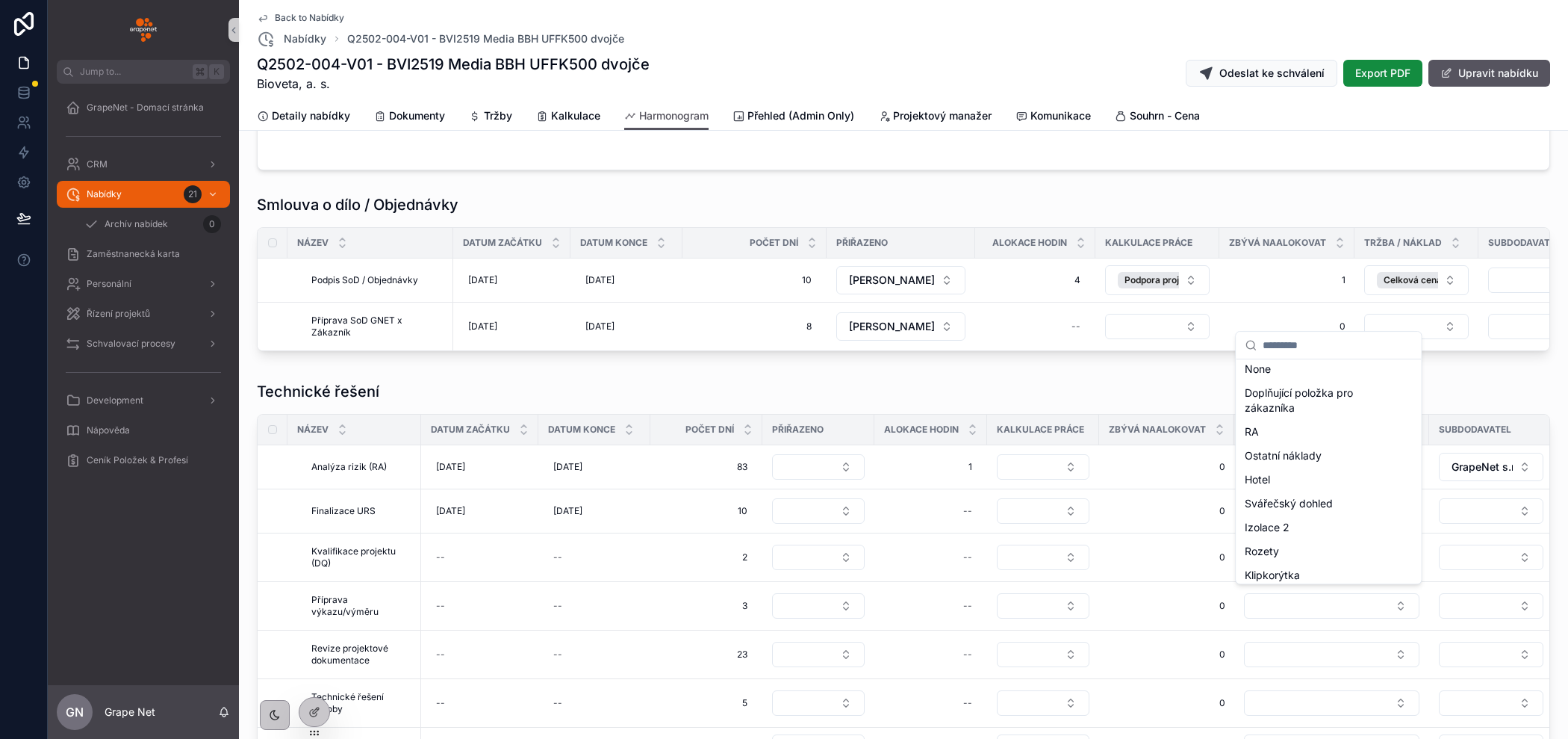
scroll to position [0, 0]
click at [1283, 411] on span "Doplňující položka pro zákazníka" at bounding box center [1318, 406] width 149 height 30
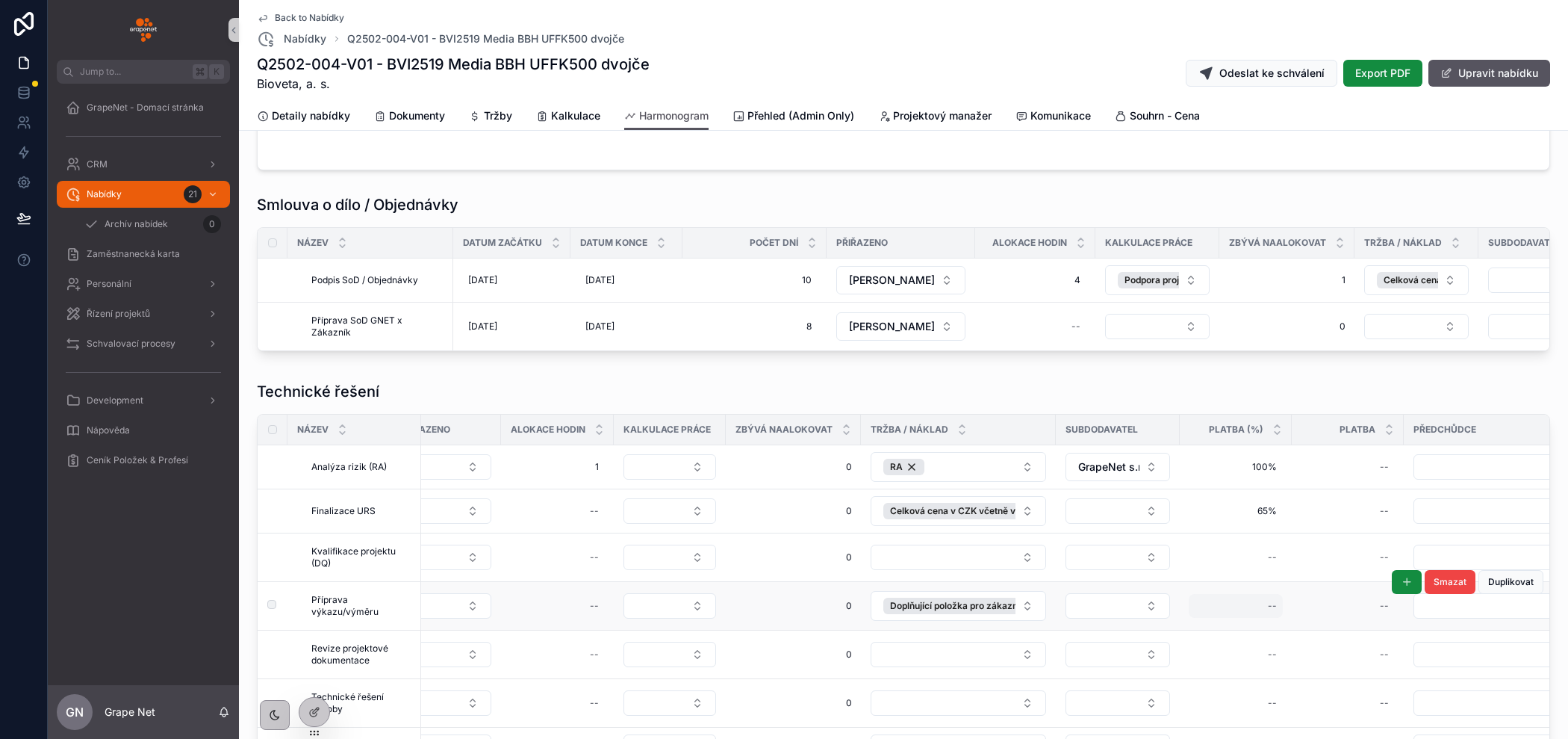
scroll to position [0, 378]
click at [1236, 600] on div "--" at bounding box center [1231, 605] width 94 height 24
type input "***"
click button "scrollable content" at bounding box center [1444, 619] width 18 height 18
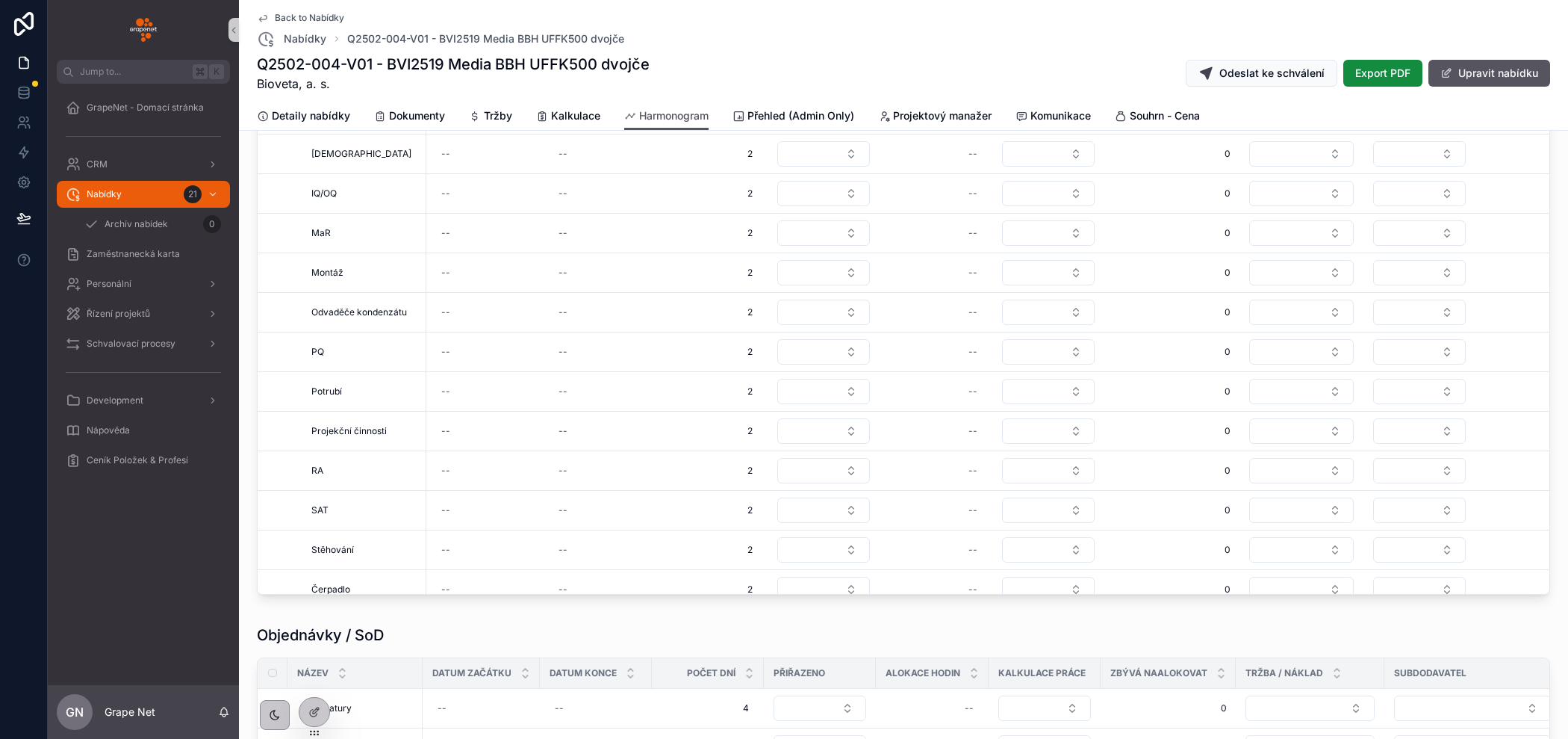
scroll to position [0, 0]
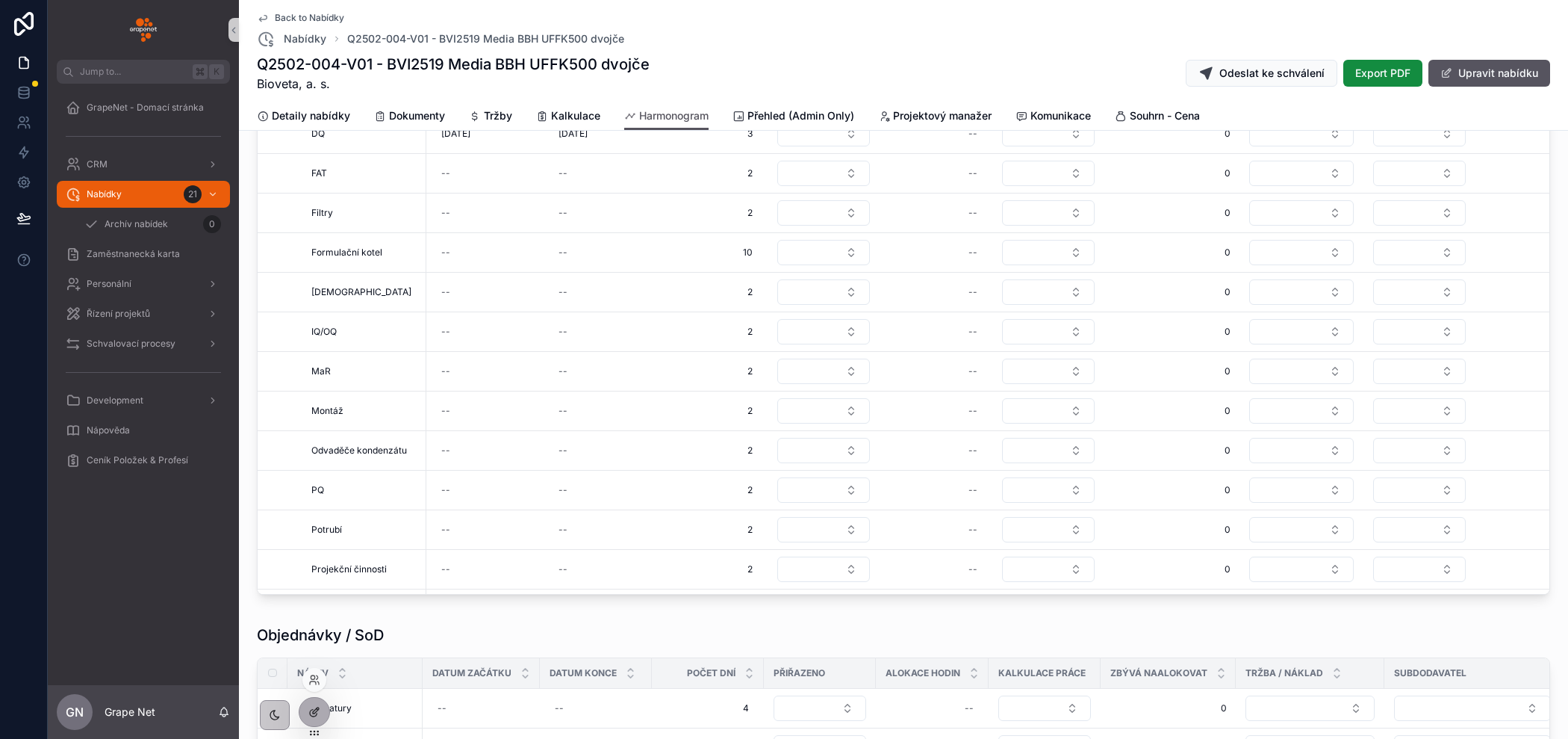
click at [317, 714] on icon at bounding box center [315, 711] width 12 height 12
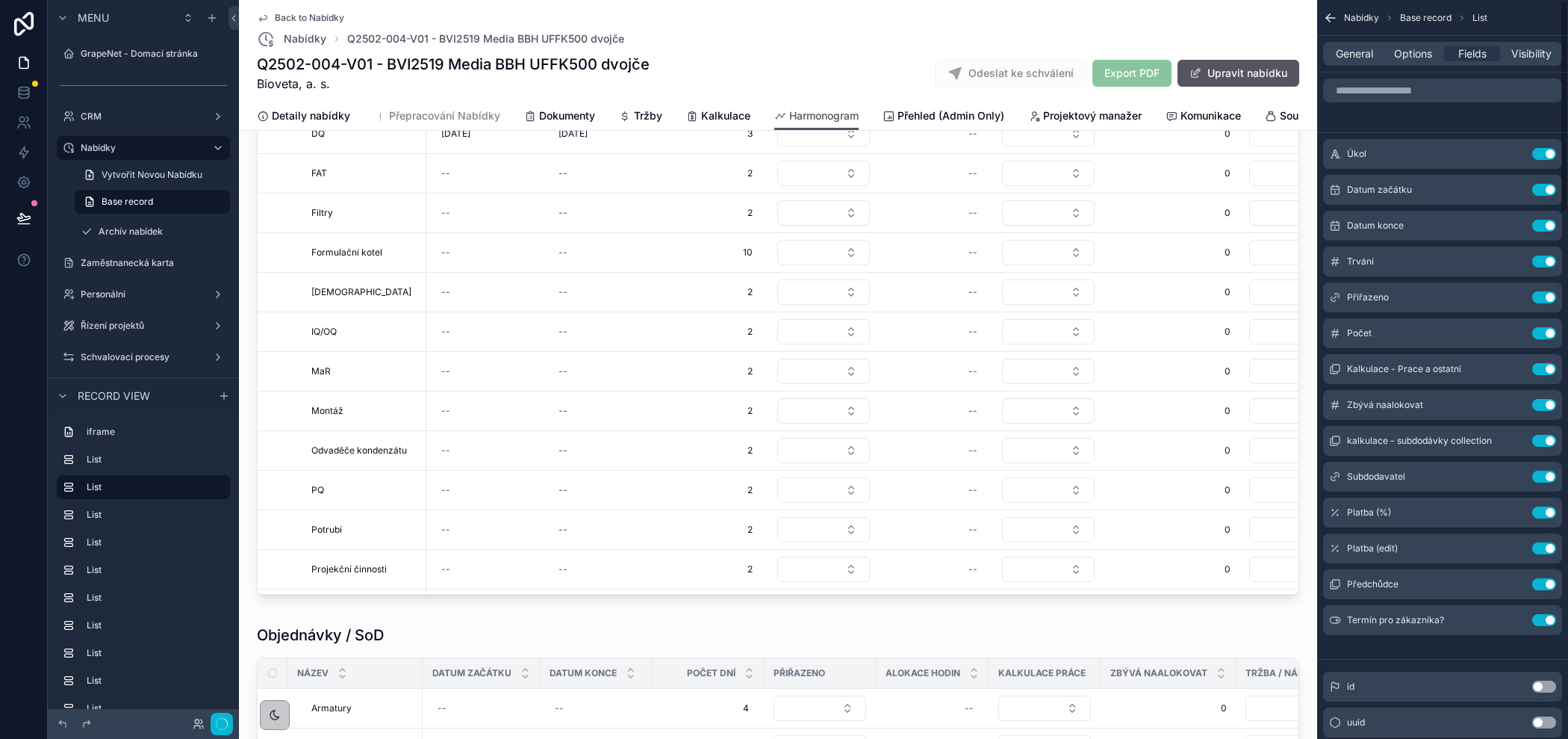
click at [1401, 54] on span "Options" at bounding box center [1413, 53] width 38 height 15
click at [1349, 50] on span "General" at bounding box center [1354, 53] width 38 height 15
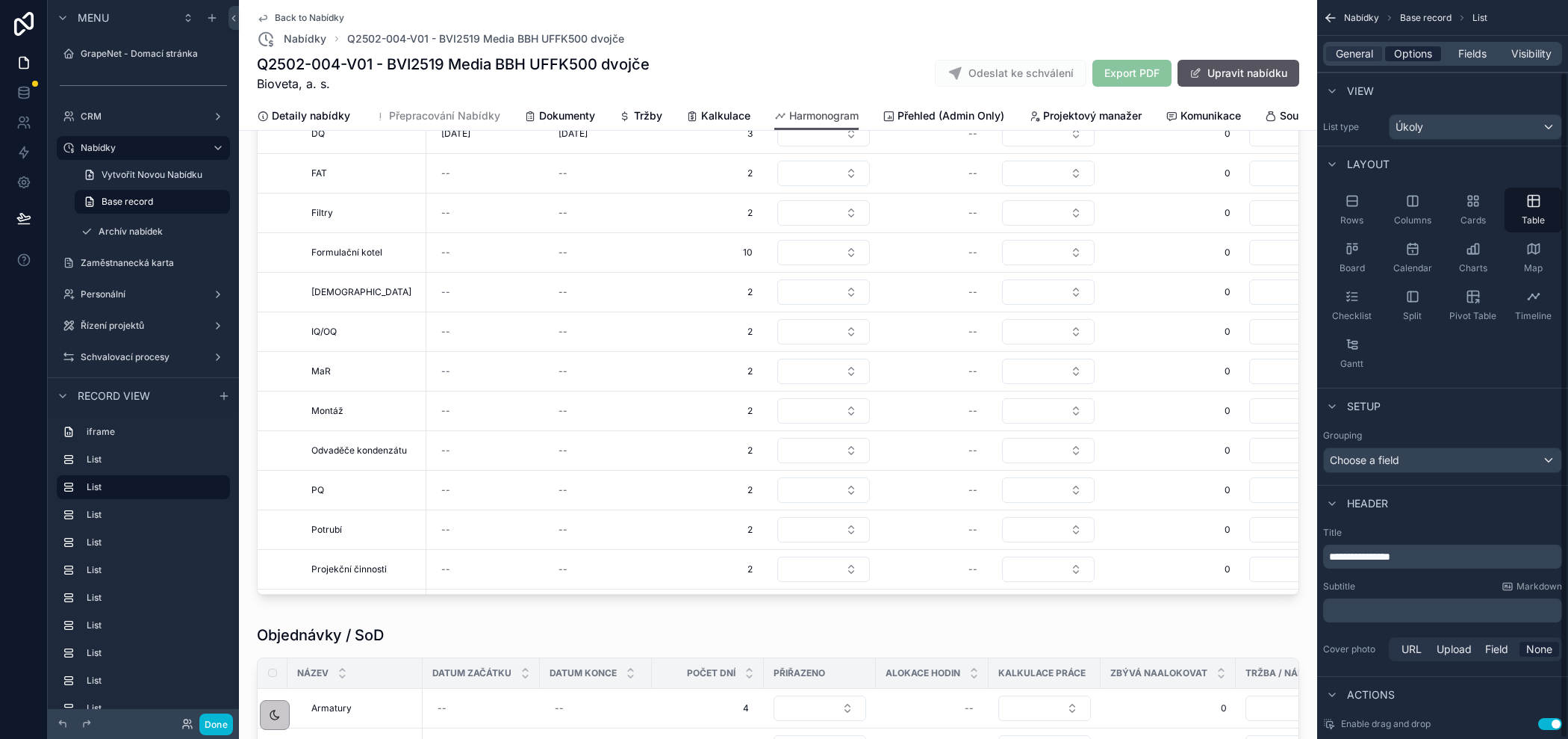
click at [1409, 55] on span "Options" at bounding box center [1413, 53] width 38 height 15
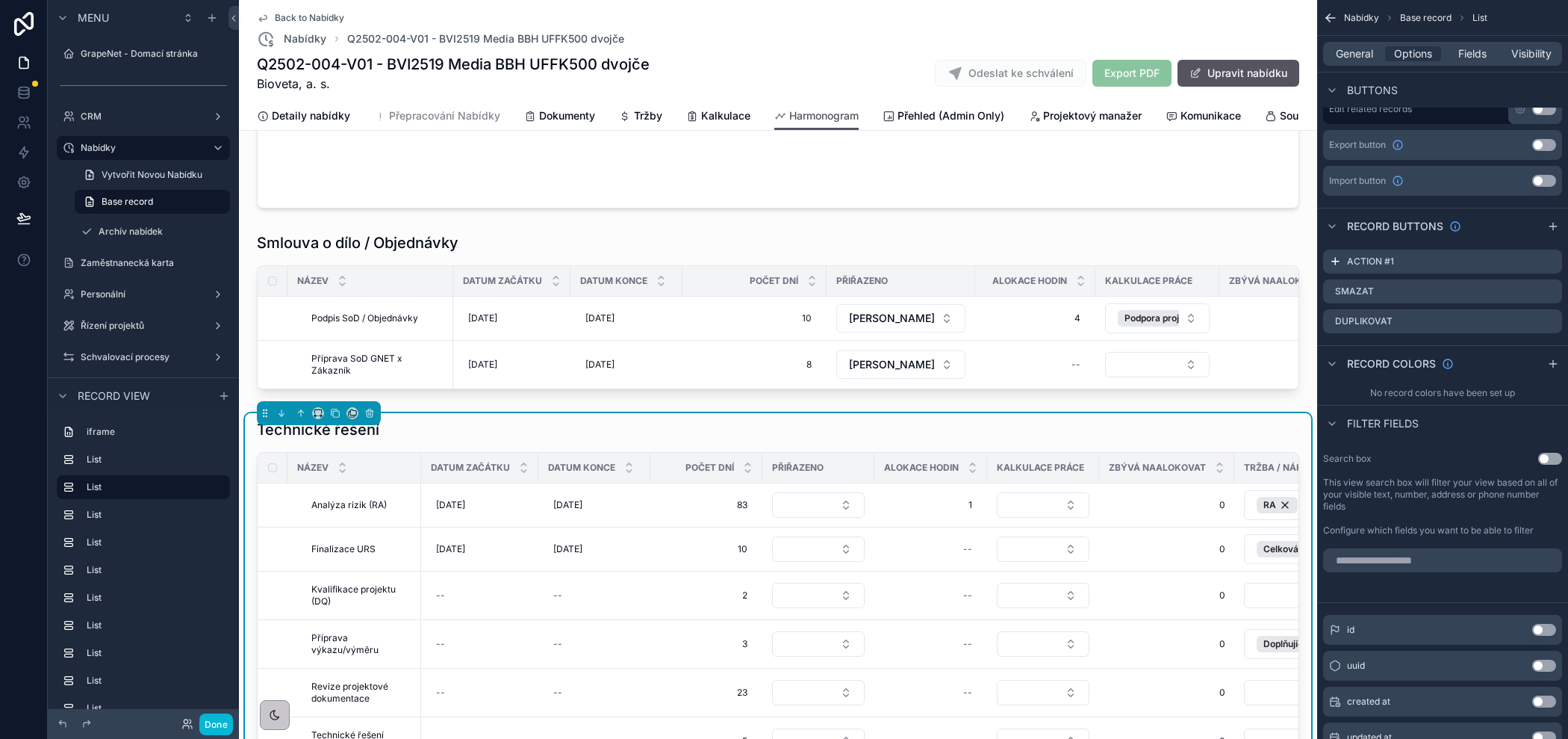
scroll to position [610, 0]
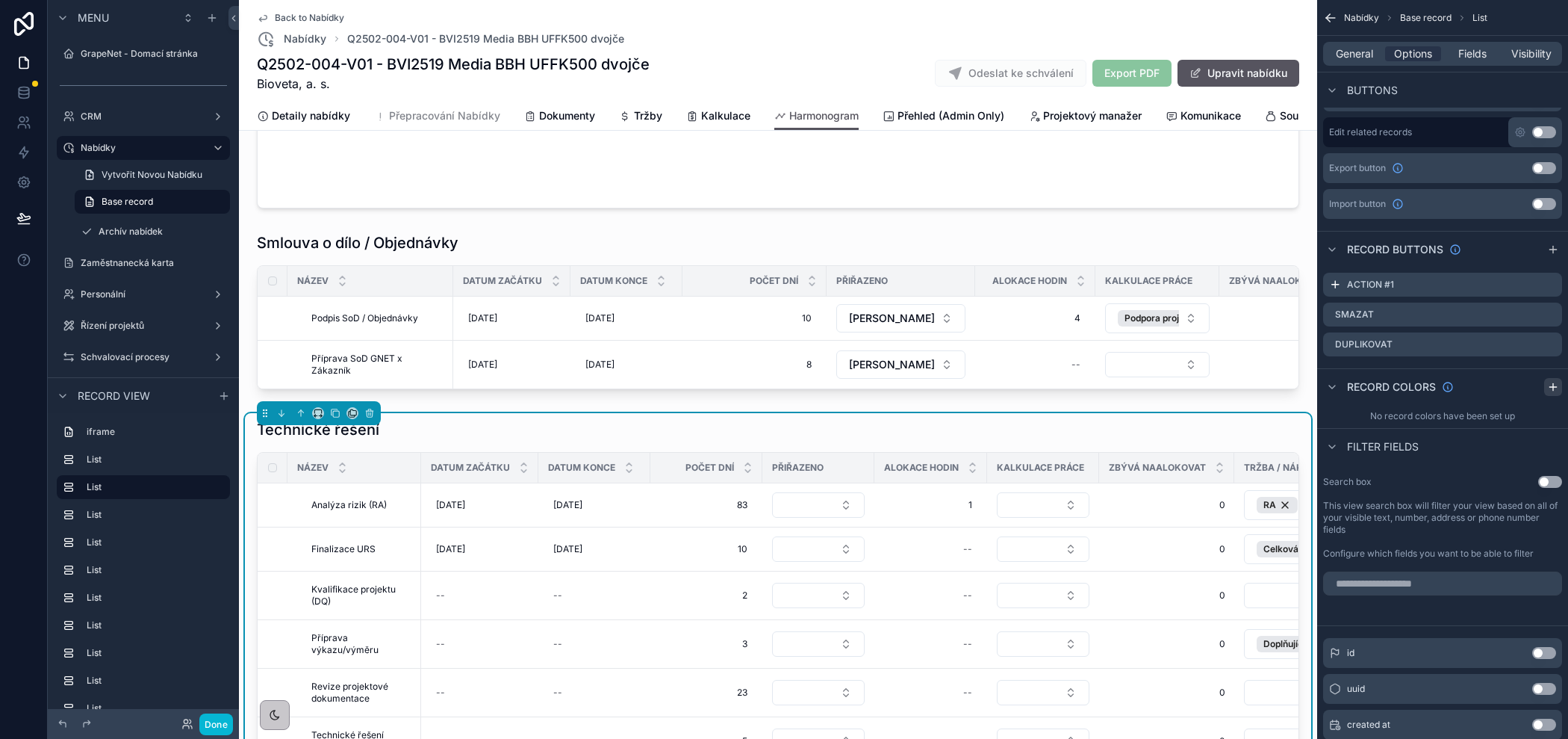
click at [1550, 386] on icon "scrollable content" at bounding box center [1553, 387] width 12 height 12
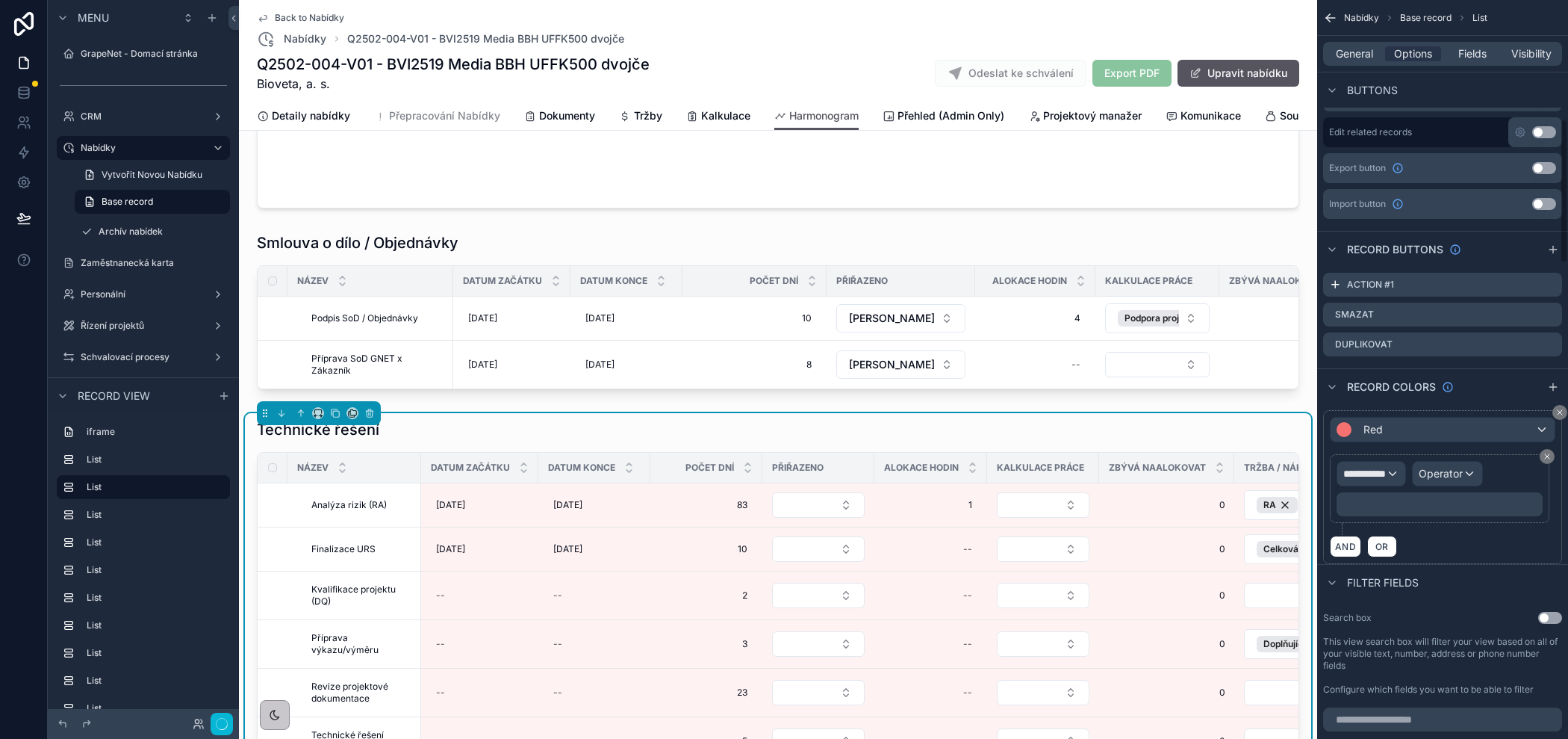
click at [1393, 471] on div "scrollable content" at bounding box center [784, 369] width 1568 height 739
click at [1369, 470] on span "**********" at bounding box center [1371, 473] width 56 height 15
click at [1411, 556] on div "Row values Row values" at bounding box center [1404, 559] width 110 height 36
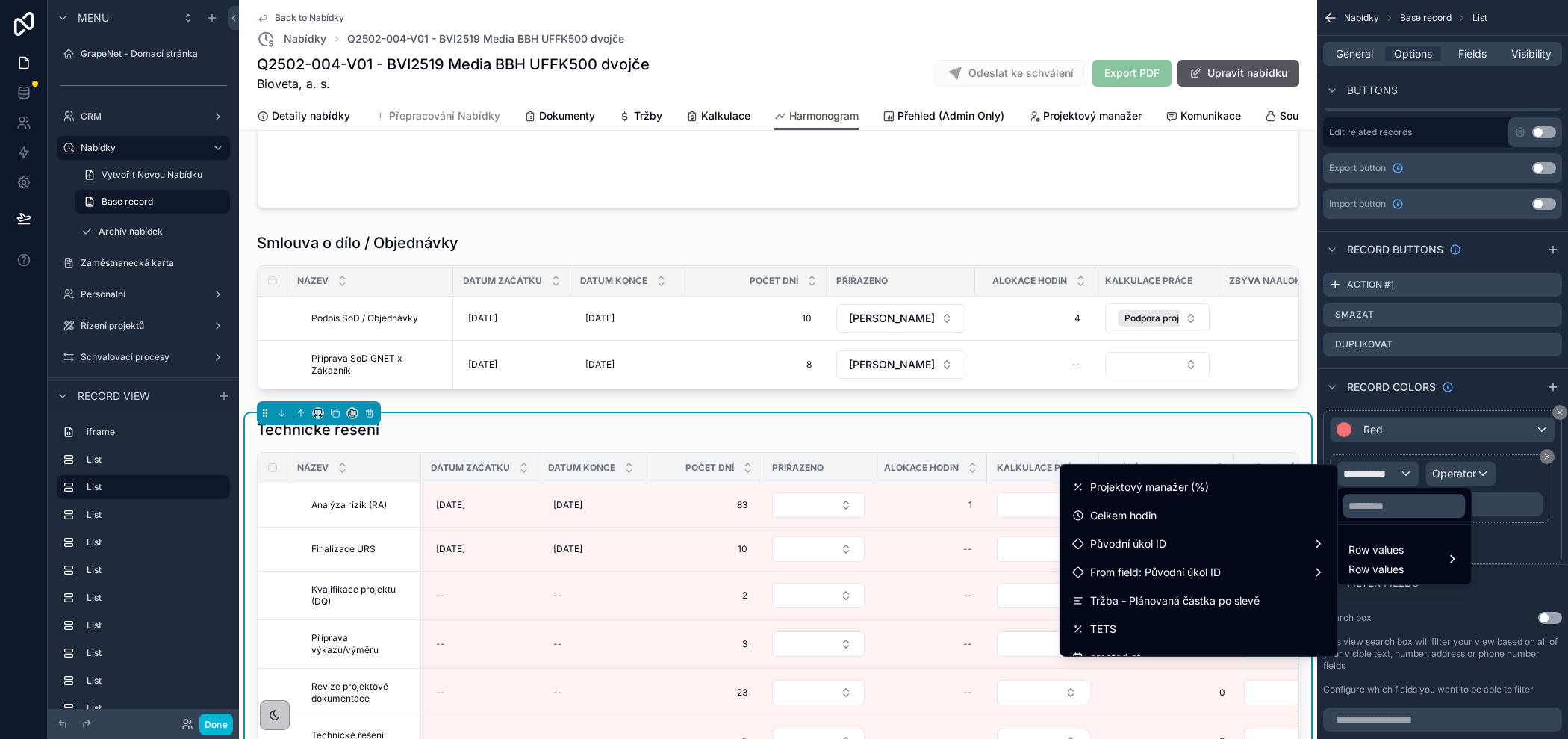
scroll to position [1487, 0]
click at [968, 431] on div "Technické řešení" at bounding box center [778, 429] width 1042 height 21
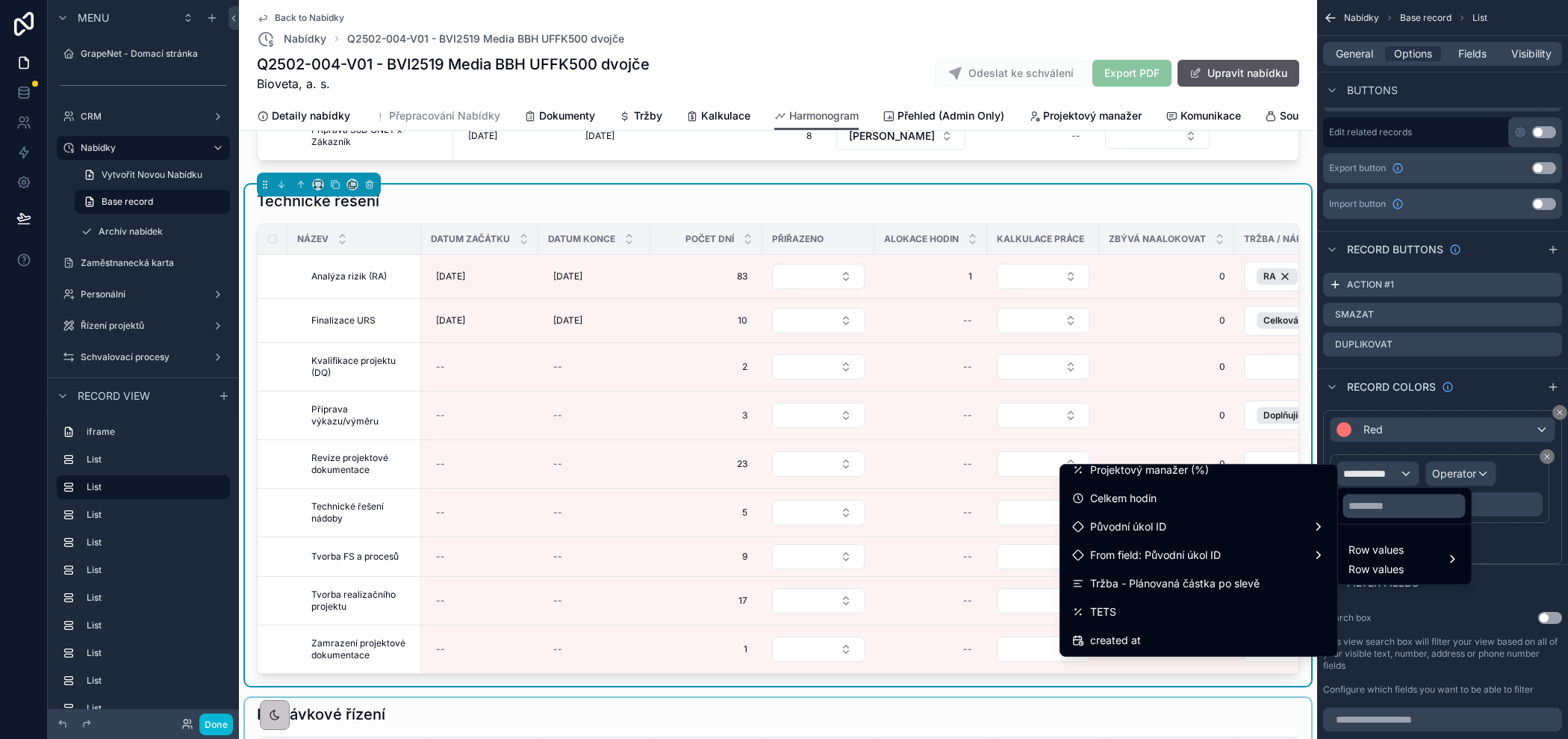
scroll to position [763, 0]
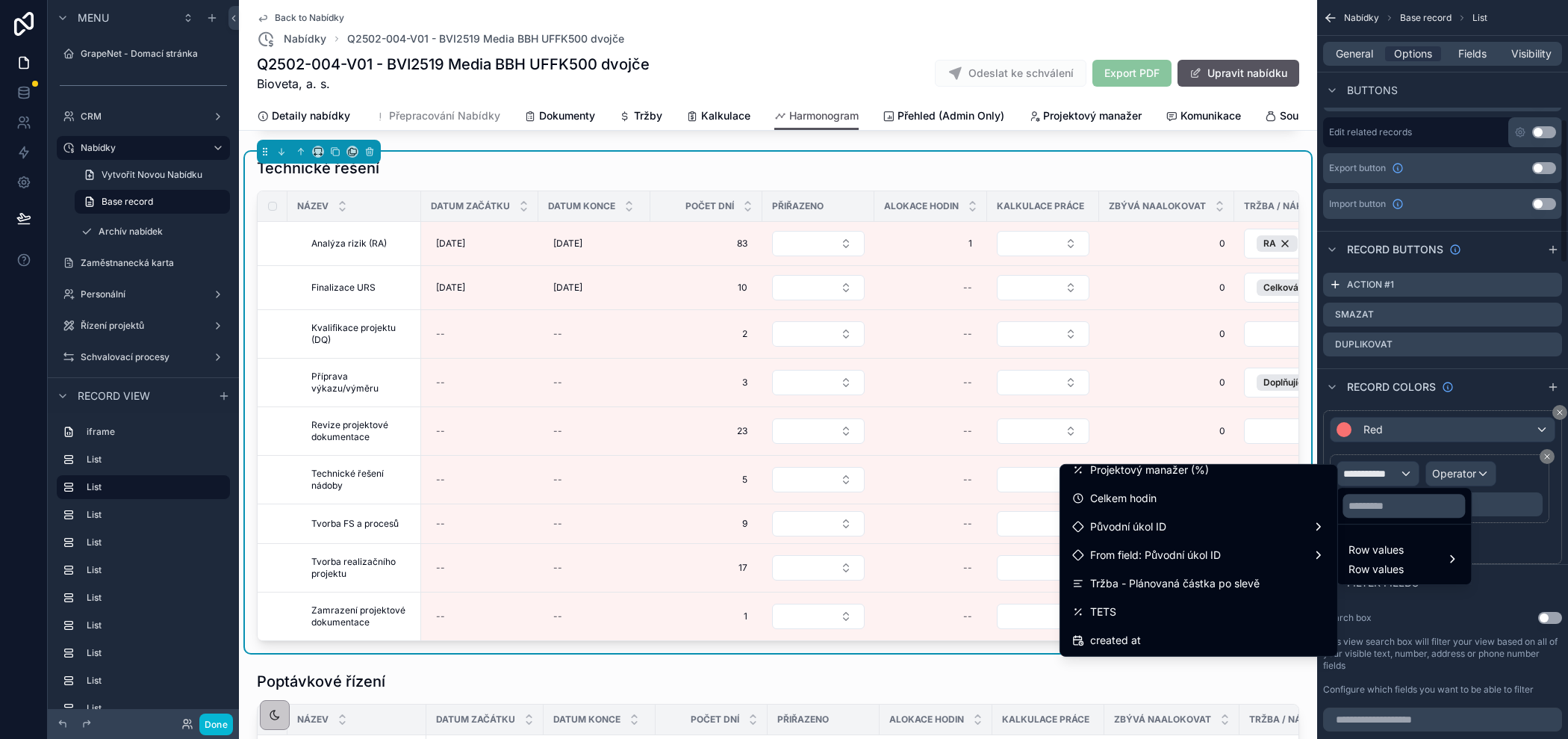
click at [1557, 412] on div "scrollable content" at bounding box center [784, 369] width 1568 height 739
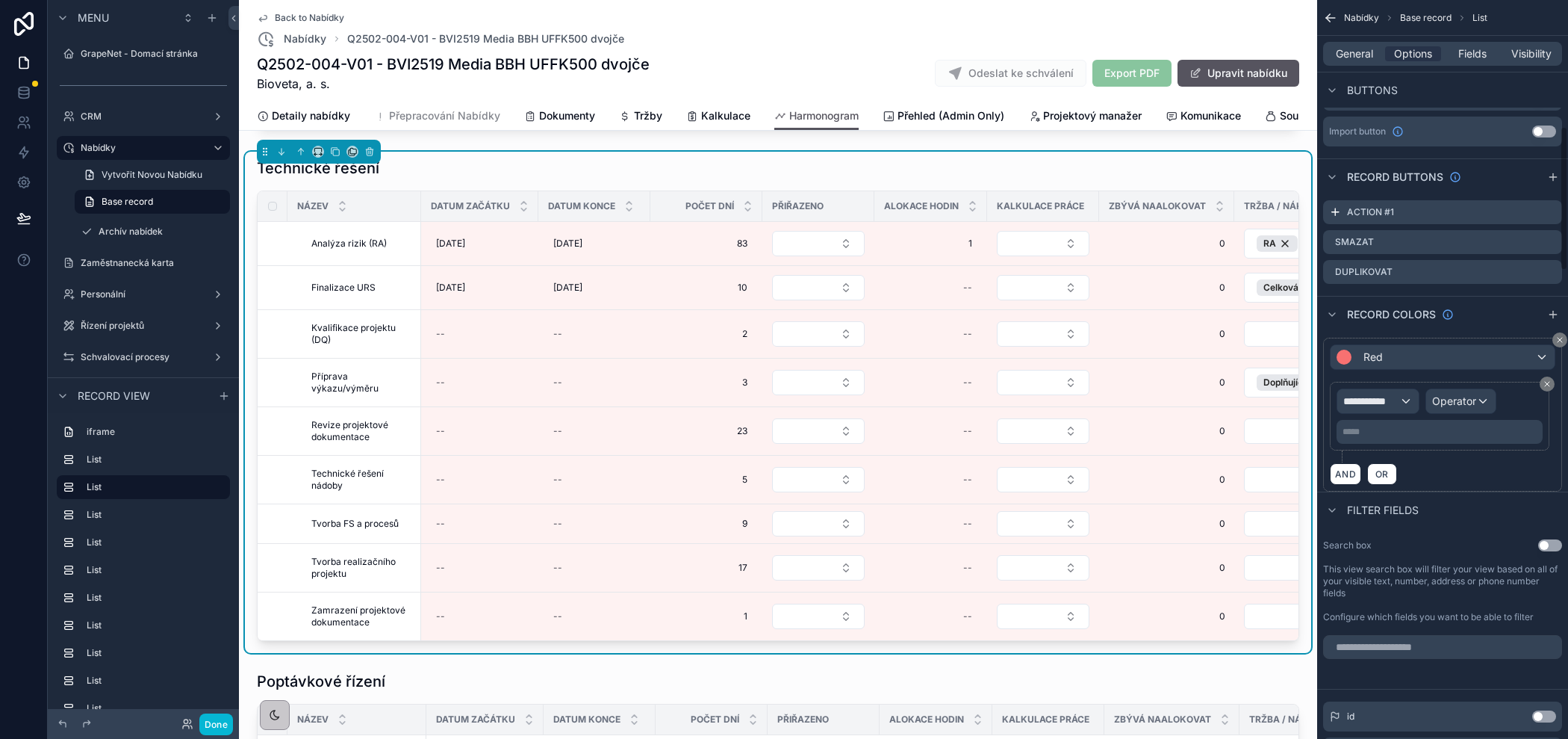
scroll to position [621, 0]
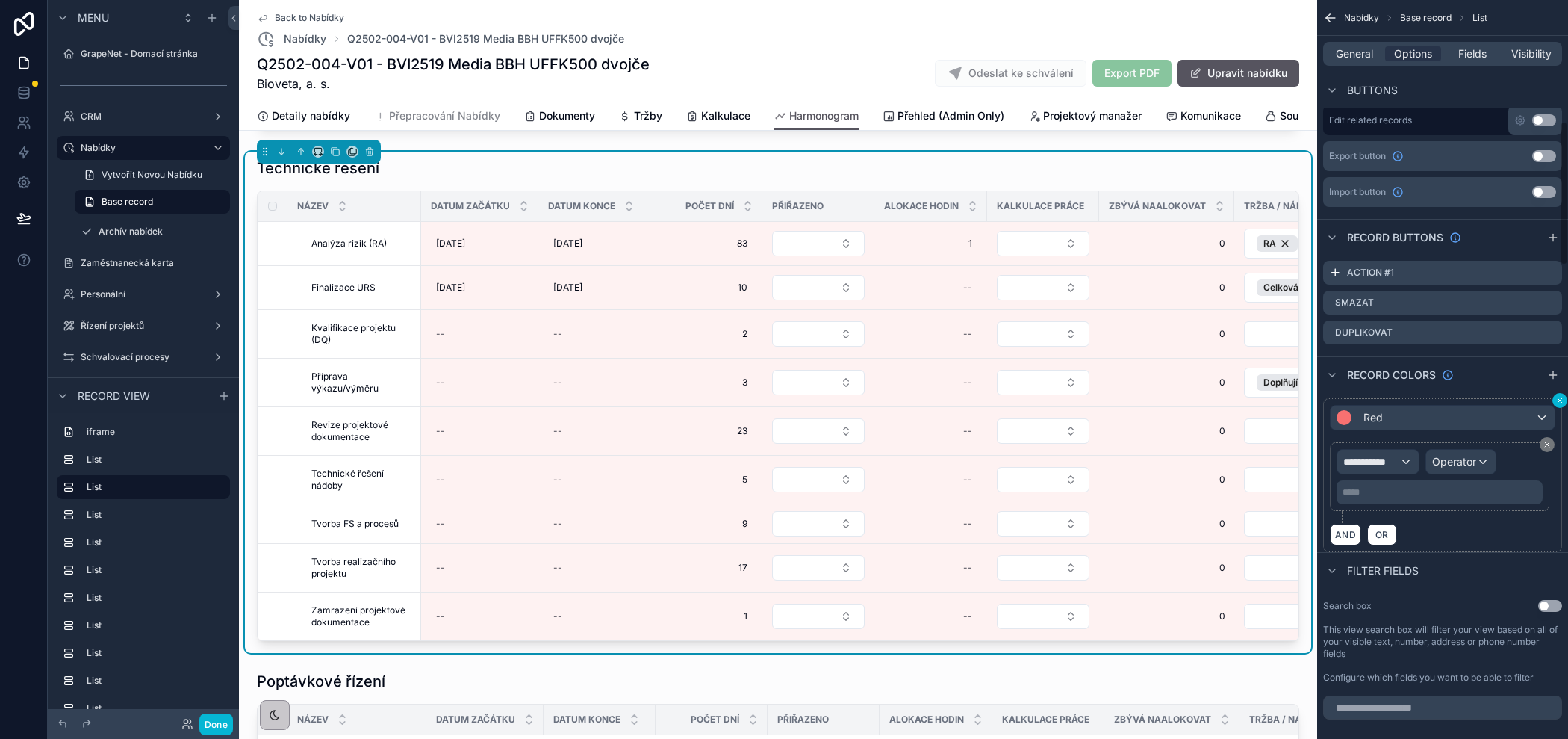
click at [1559, 398] on icon "scrollable content" at bounding box center [1559, 400] width 4 height 4
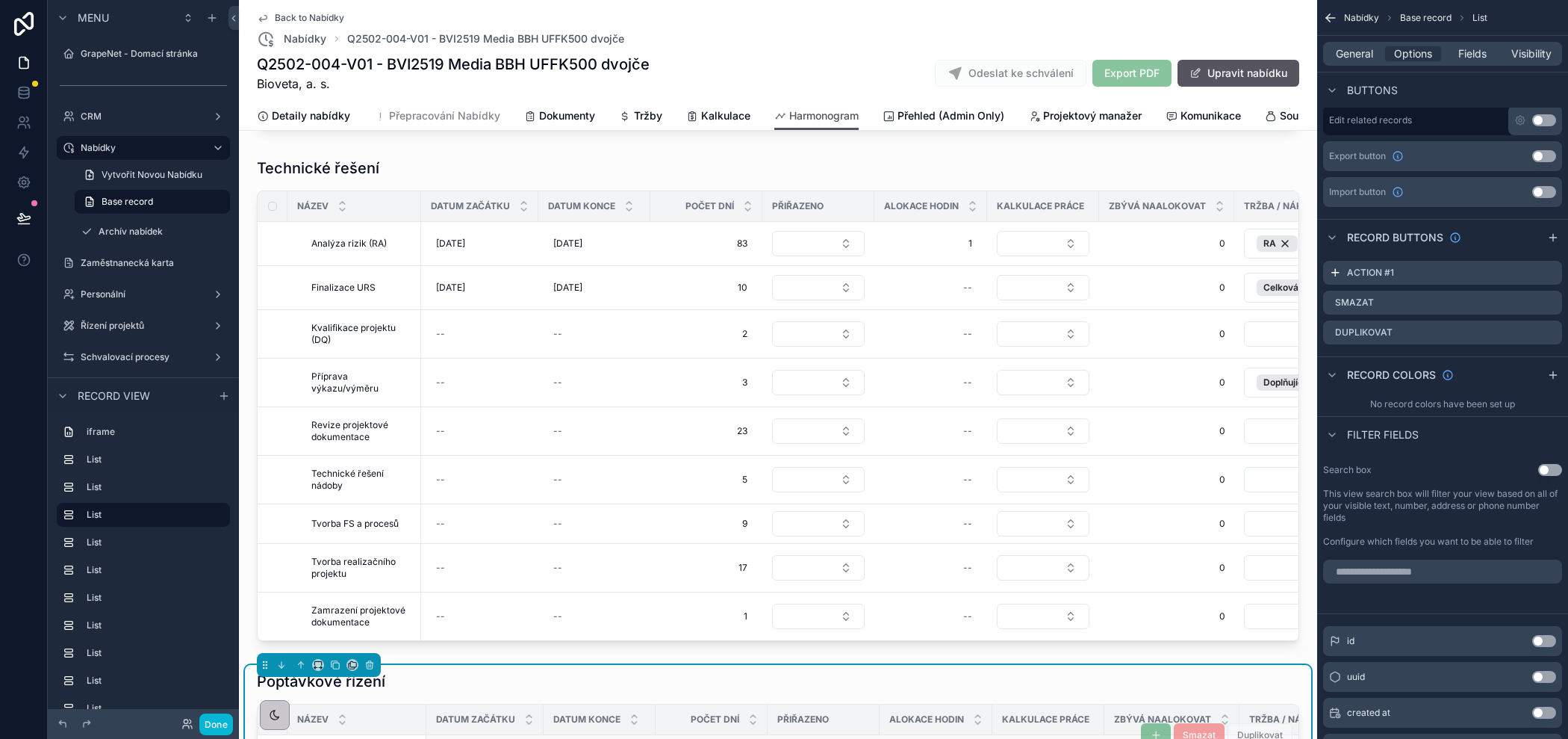
scroll to position [1169, 0]
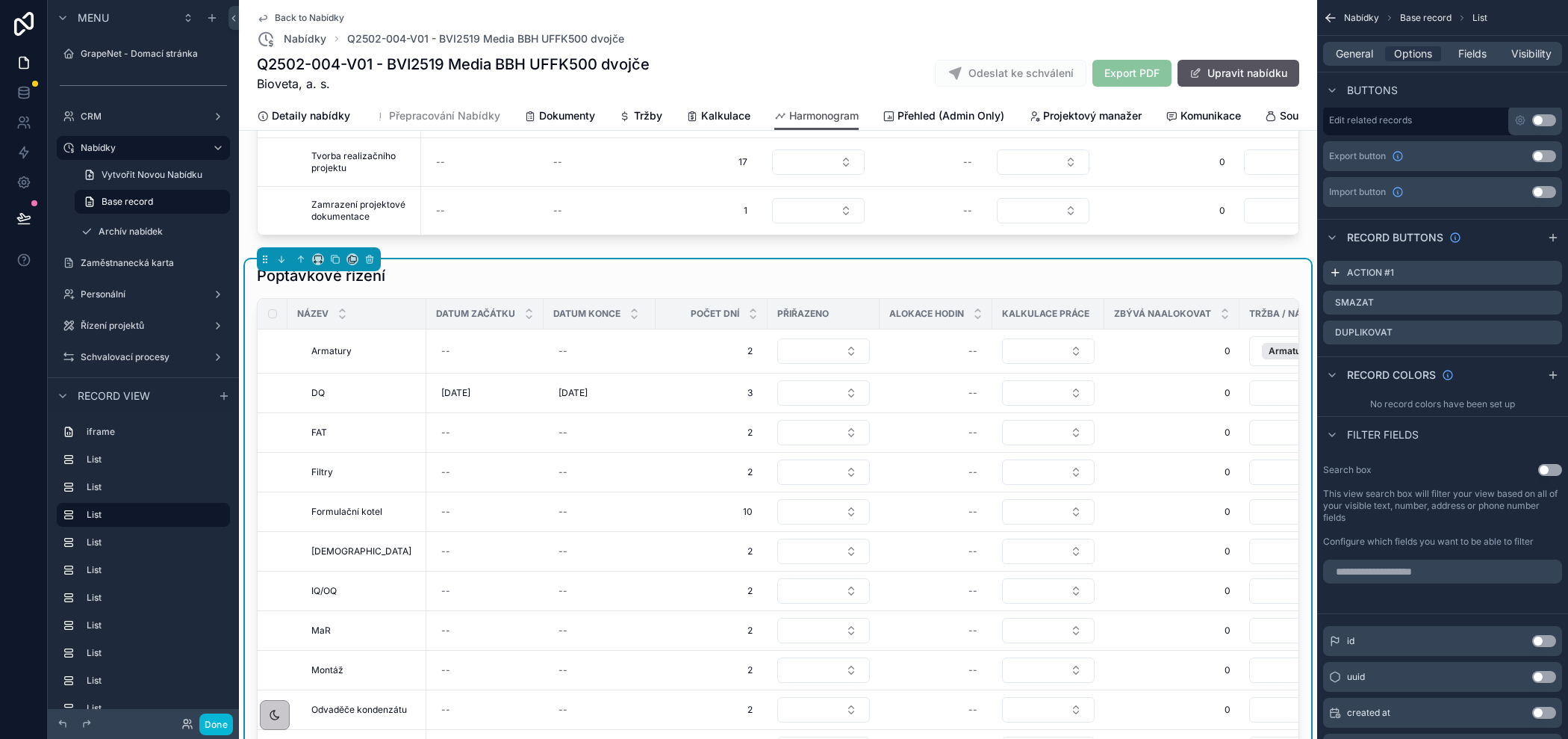
click at [638, 266] on div "Poptávkové řízení" at bounding box center [778, 276] width 1042 height 21
click at [1553, 376] on icon "scrollable content" at bounding box center [1553, 375] width 0 height 7
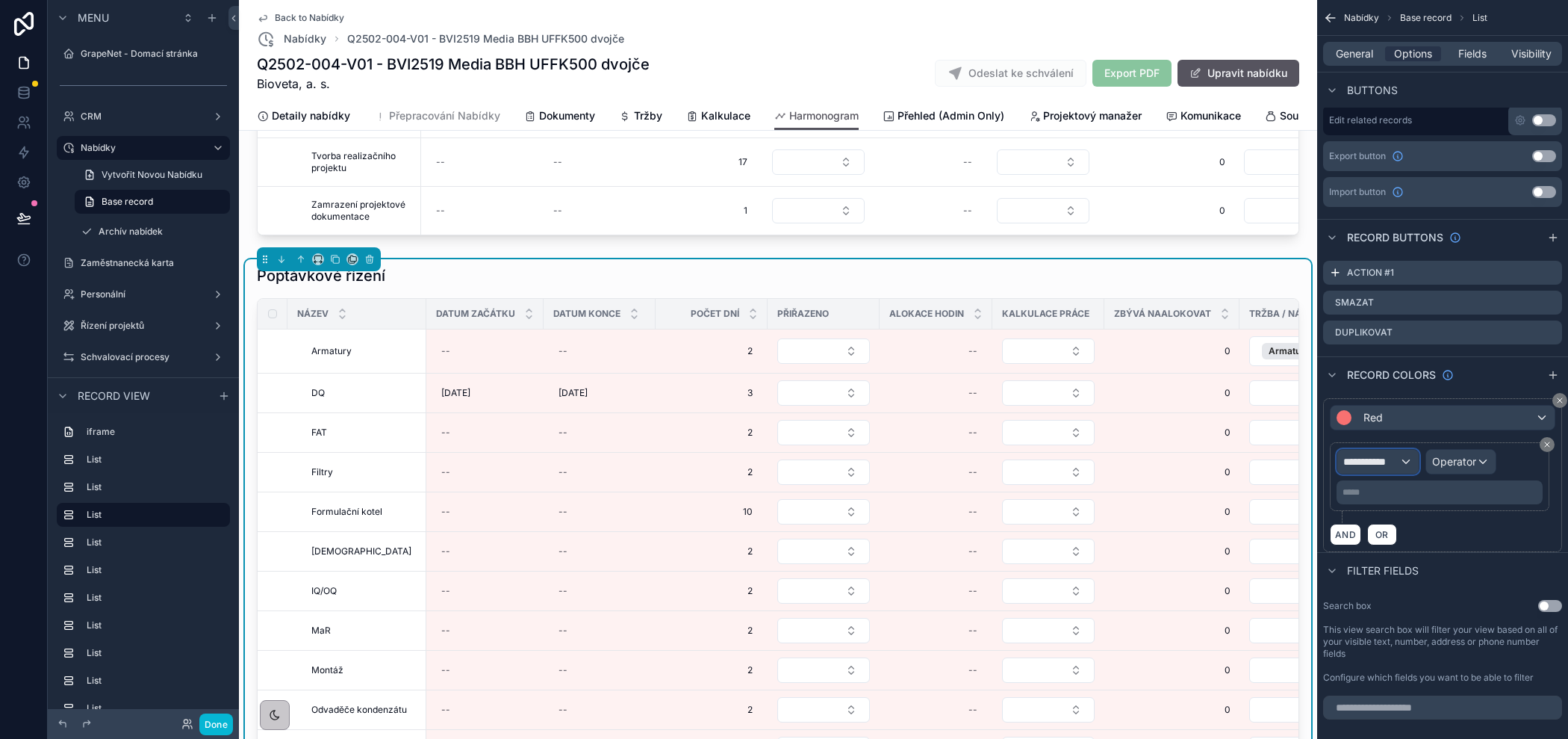
click at [1385, 458] on span "**********" at bounding box center [1371, 462] width 56 height 15
click at [1396, 543] on span "Row values" at bounding box center [1376, 537] width 55 height 18
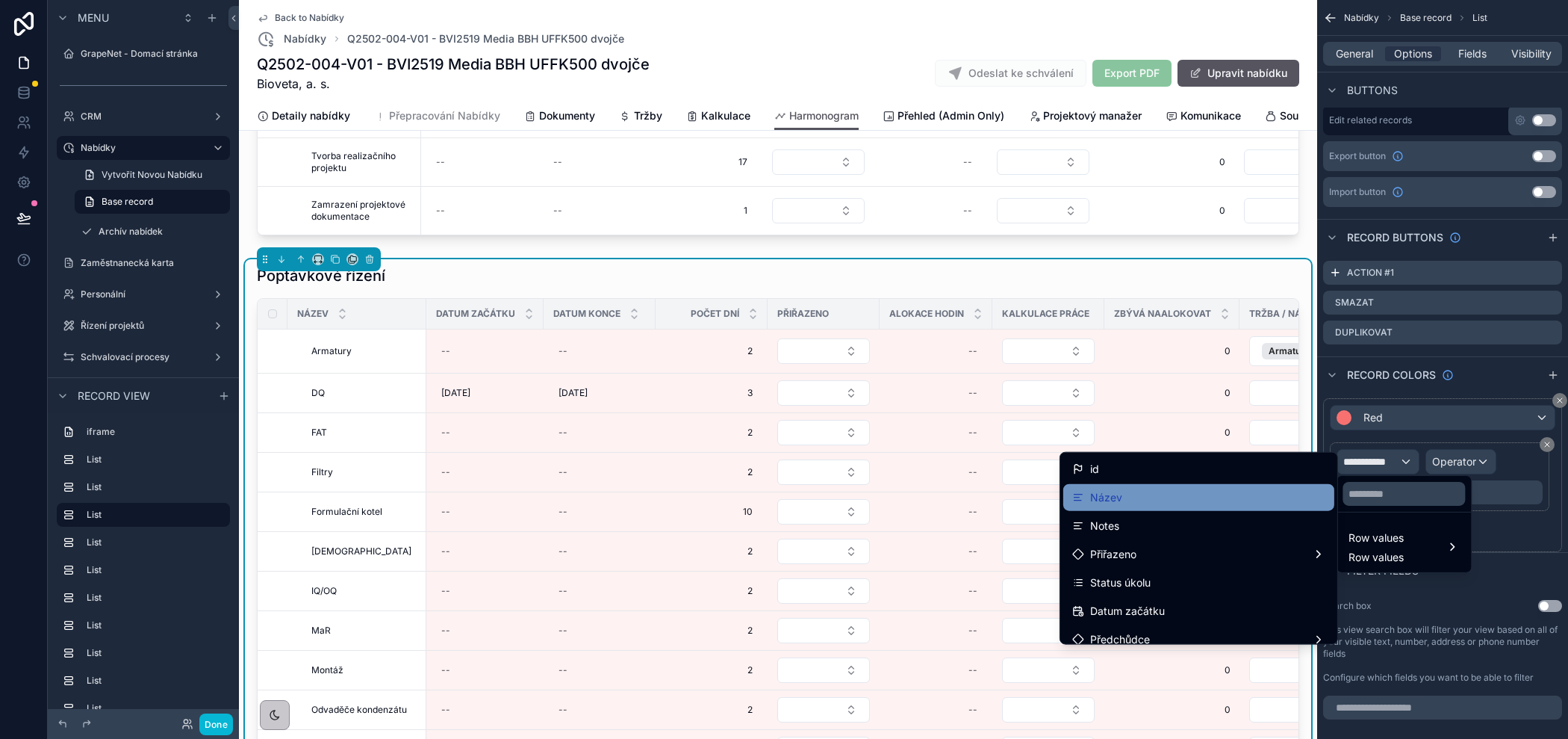
click at [1187, 500] on div "Název" at bounding box center [1198, 497] width 253 height 18
click at [1476, 455] on span "Operator" at bounding box center [1454, 461] width 44 height 13
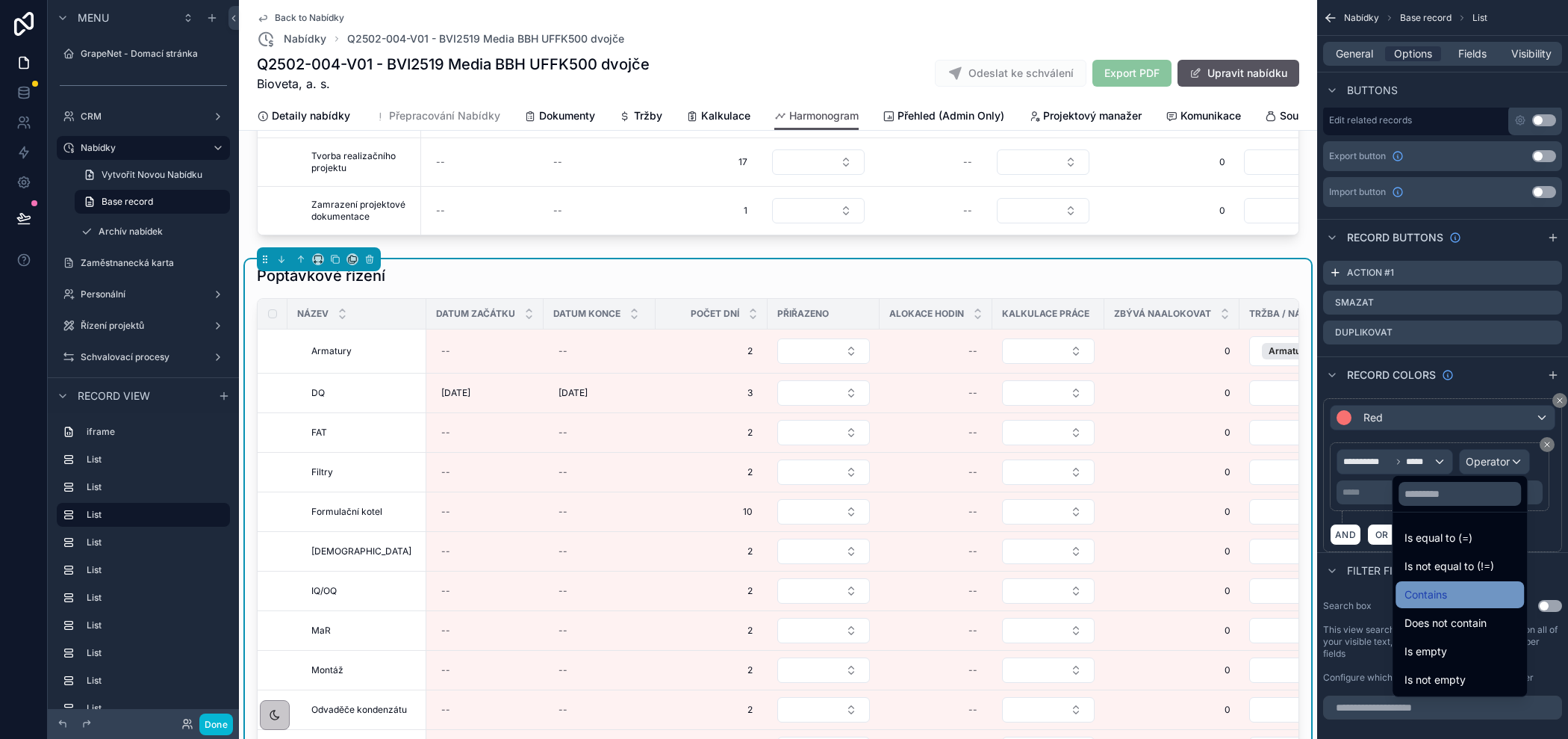
click at [1422, 588] on span "Contains" at bounding box center [1425, 594] width 43 height 18
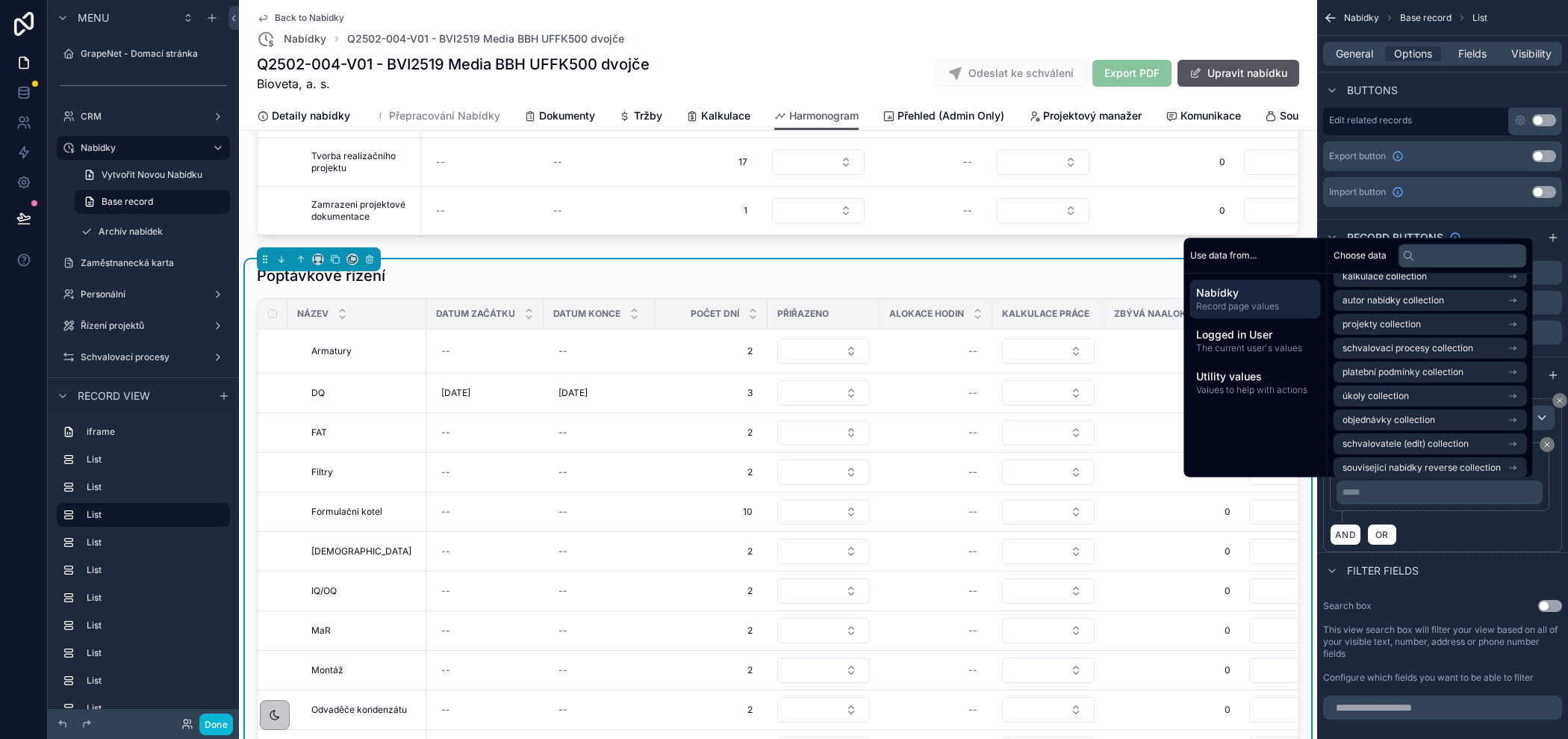
scroll to position [2099, 0]
click at [1435, 251] on input "text" at bounding box center [1463, 256] width 129 height 24
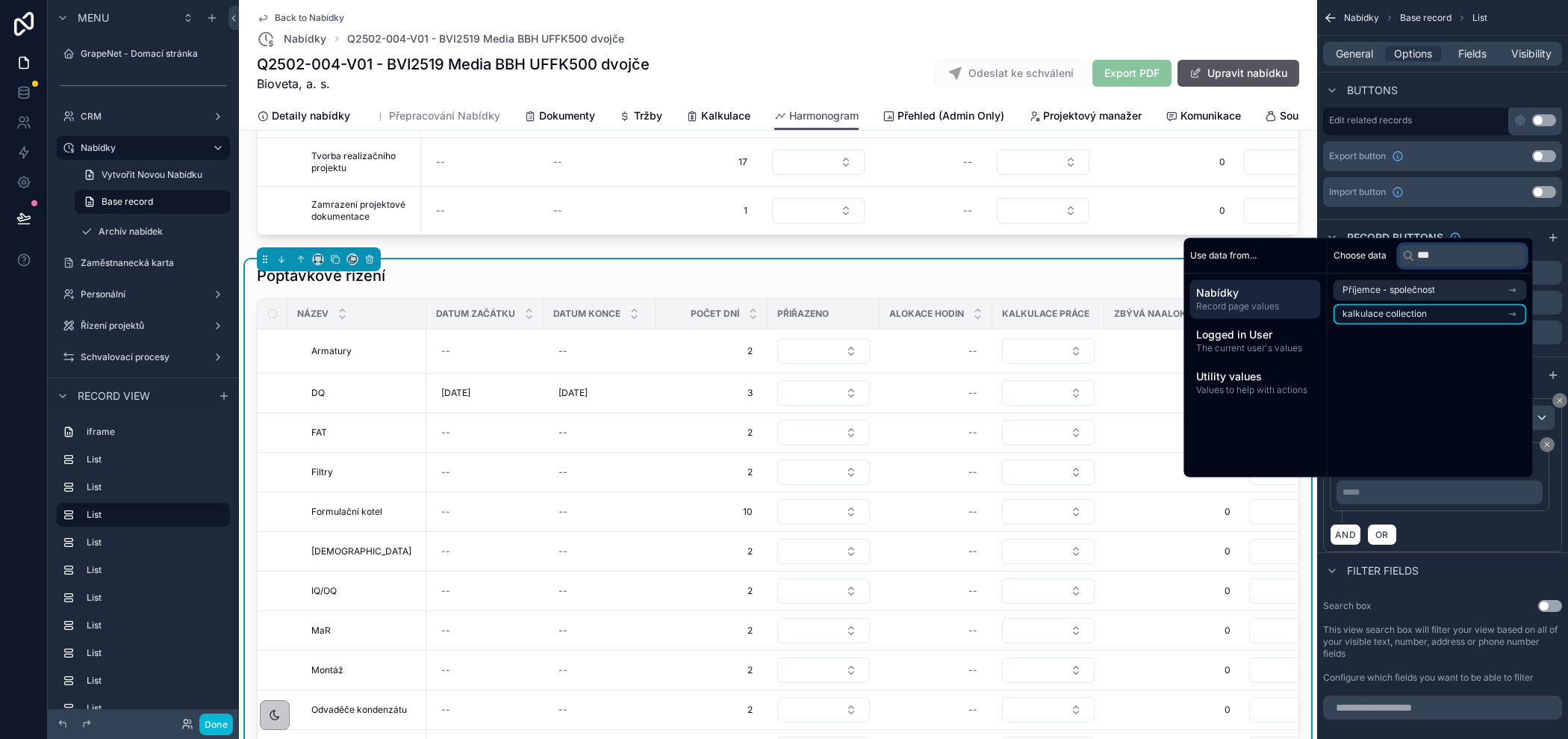
type input "***"
click at [1432, 311] on li "kalkulace collection" at bounding box center [1430, 313] width 194 height 21
click at [1414, 315] on span "kalkulace collection count" at bounding box center [1398, 316] width 110 height 12
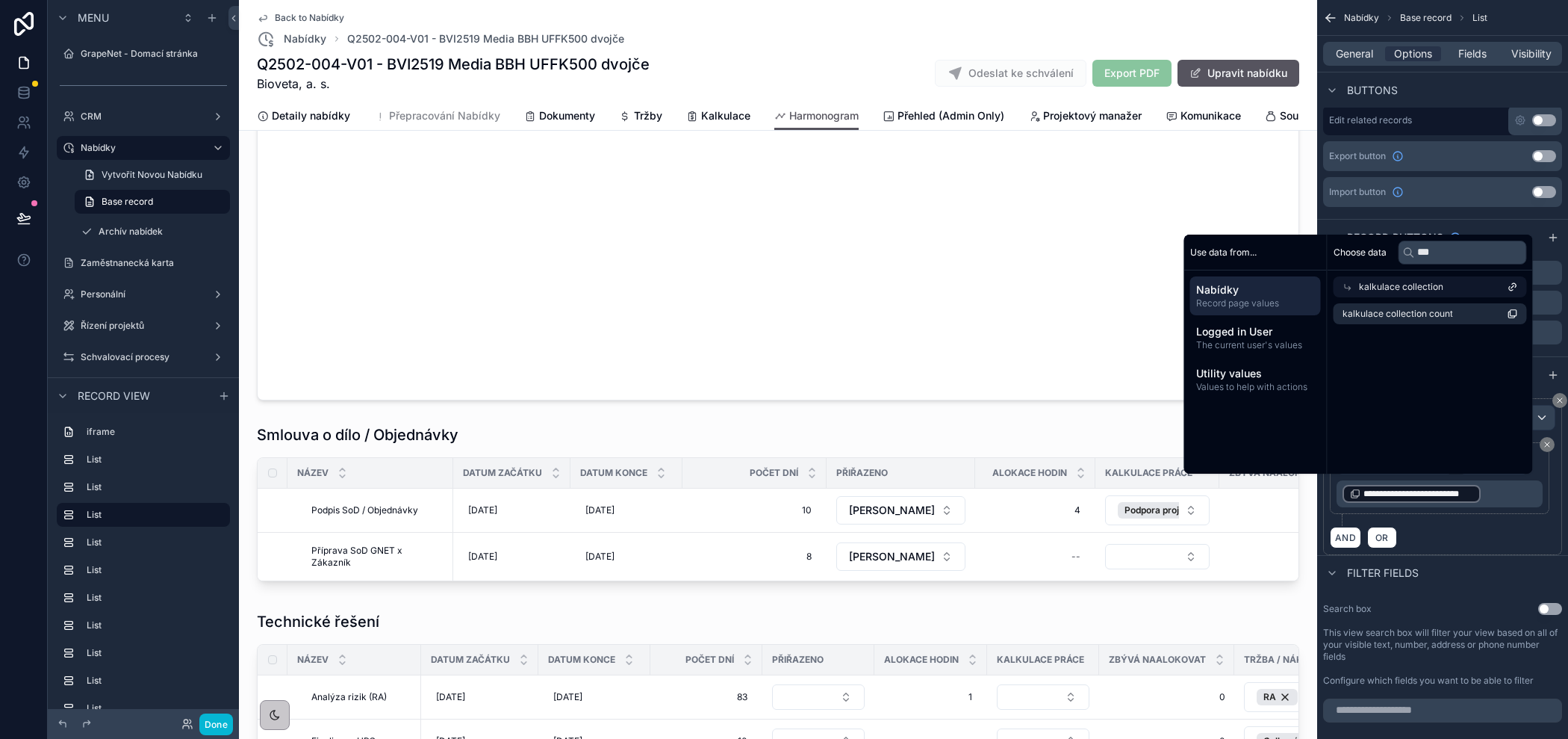
scroll to position [1169, 0]
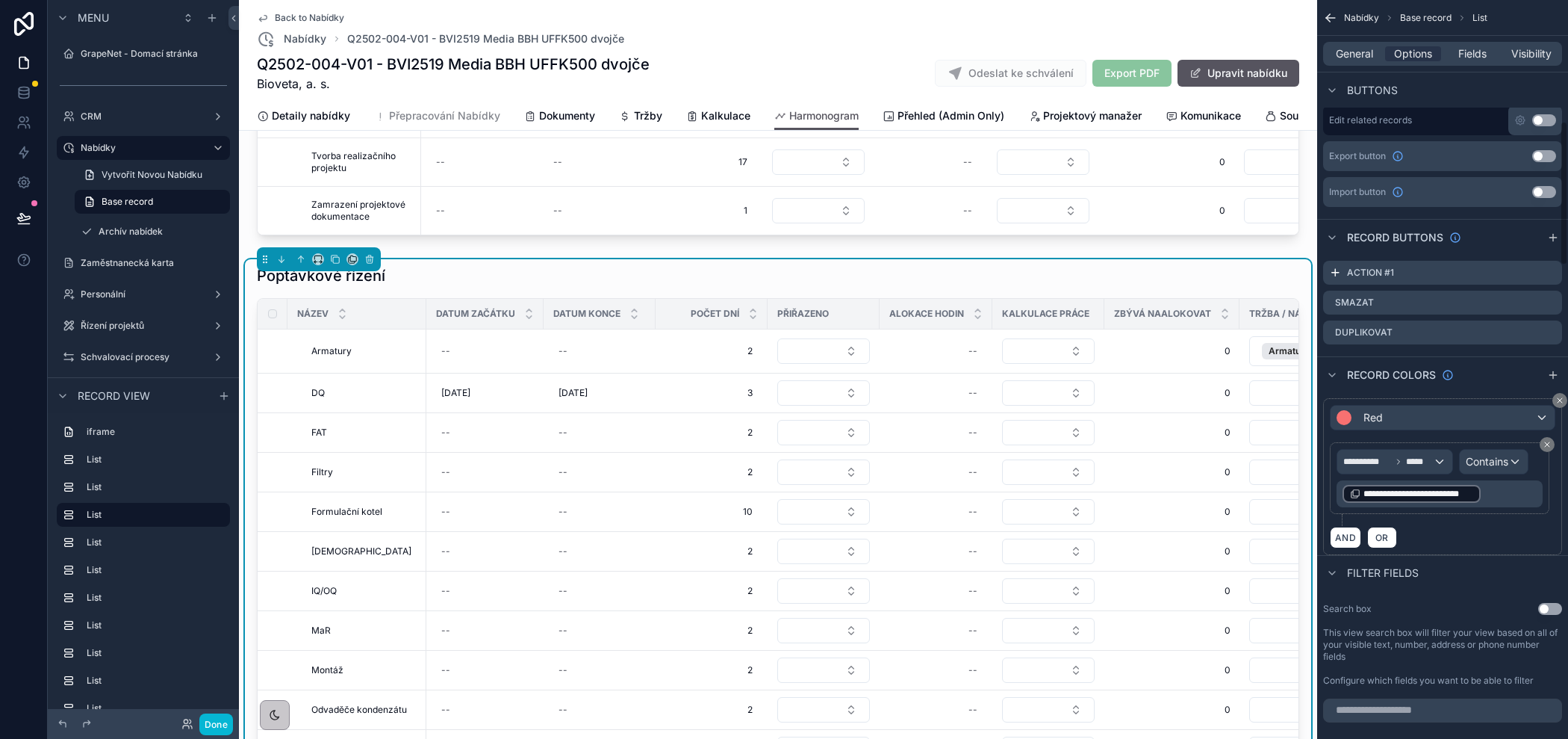
click at [1461, 526] on div "AND OR" at bounding box center [1442, 537] width 225 height 23
click at [1556, 399] on icon "scrollable content" at bounding box center [1560, 400] width 9 height 9
